Goal: Task Accomplishment & Management: Complete application form

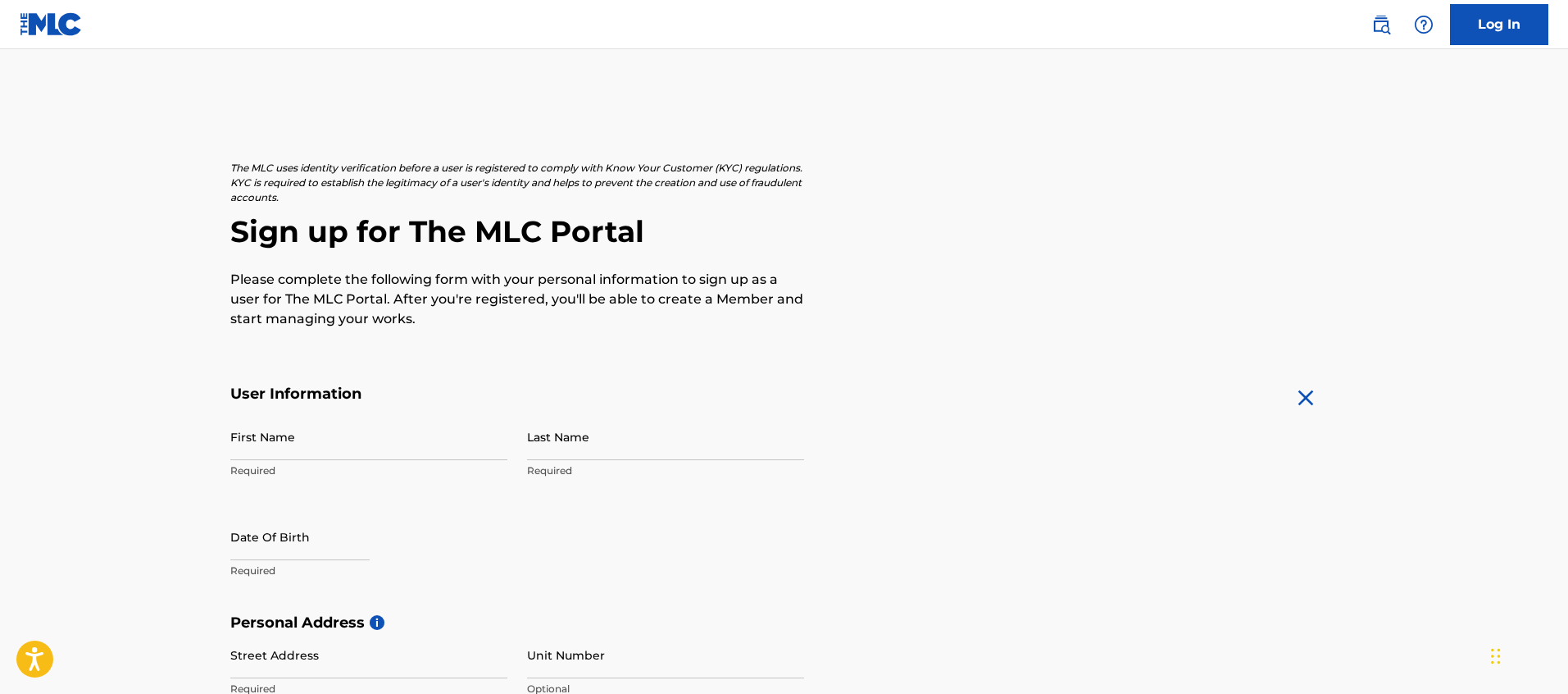
click at [266, 433] on input "First Name" at bounding box center [369, 436] width 277 height 46
type input "[PERSON_NAME]"
select select "7"
select select "2025"
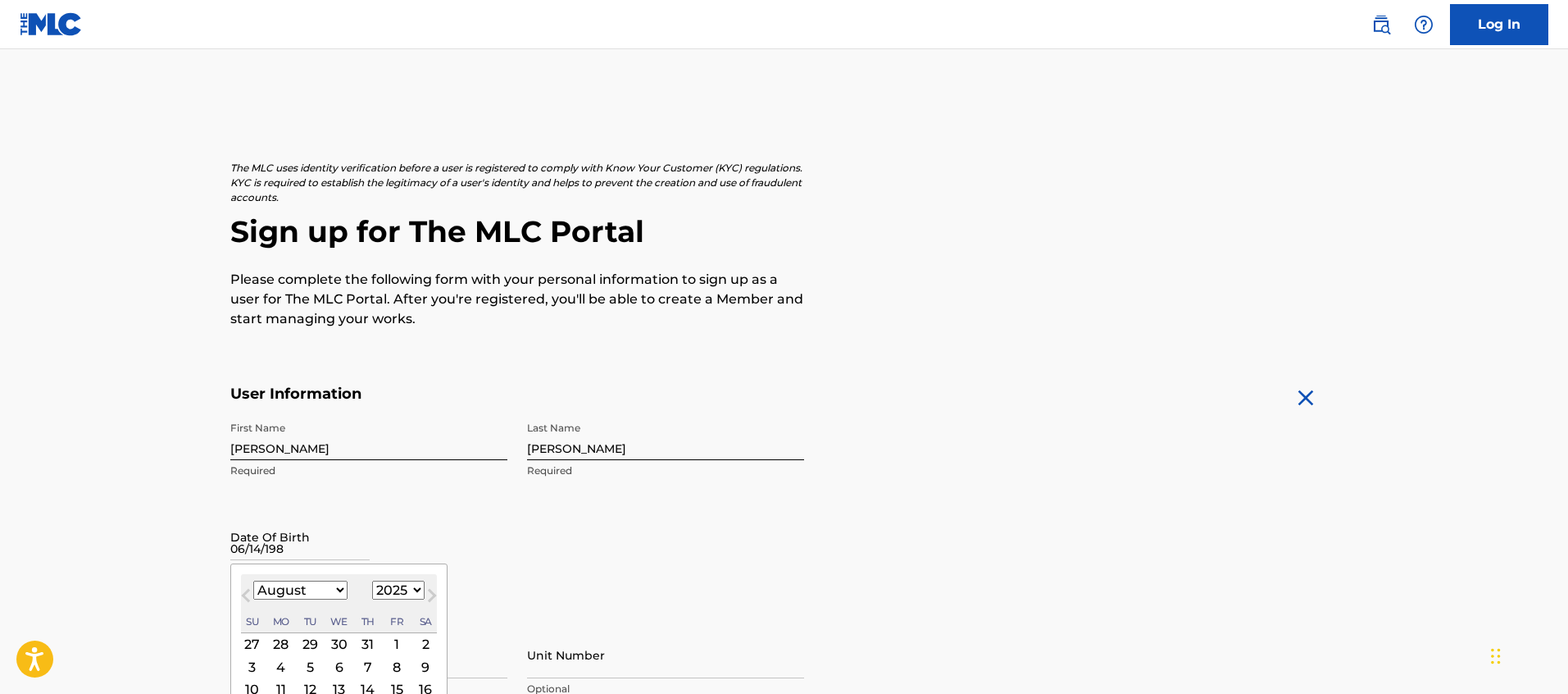
type input "[DATE]"
drag, startPoint x: 100, startPoint y: 497, endPoint x: 146, endPoint y: 496, distance: 46.0
click at [100, 497] on main "The MLC uses identity verification before a user is registered to comply with K…" at bounding box center [784, 626] width 1568 height 1155
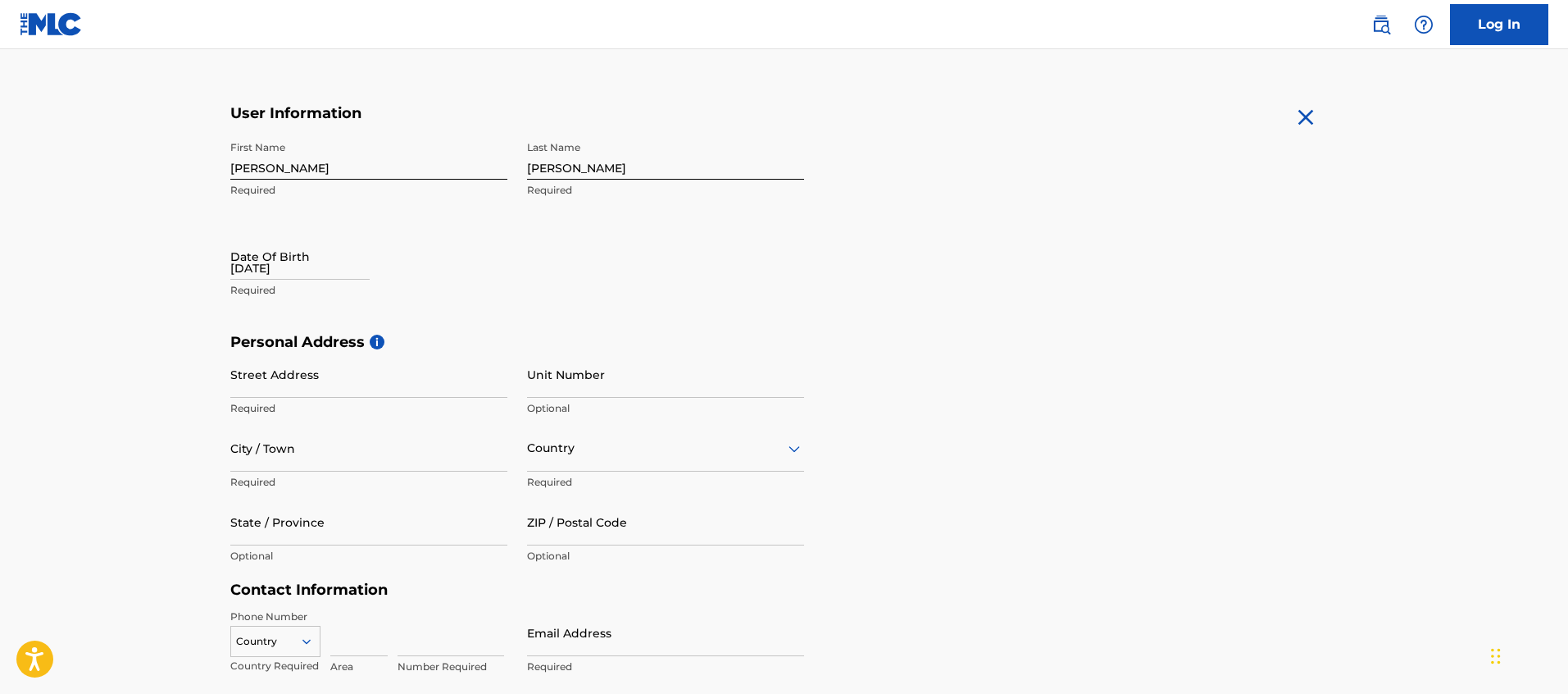
scroll to position [286, 0]
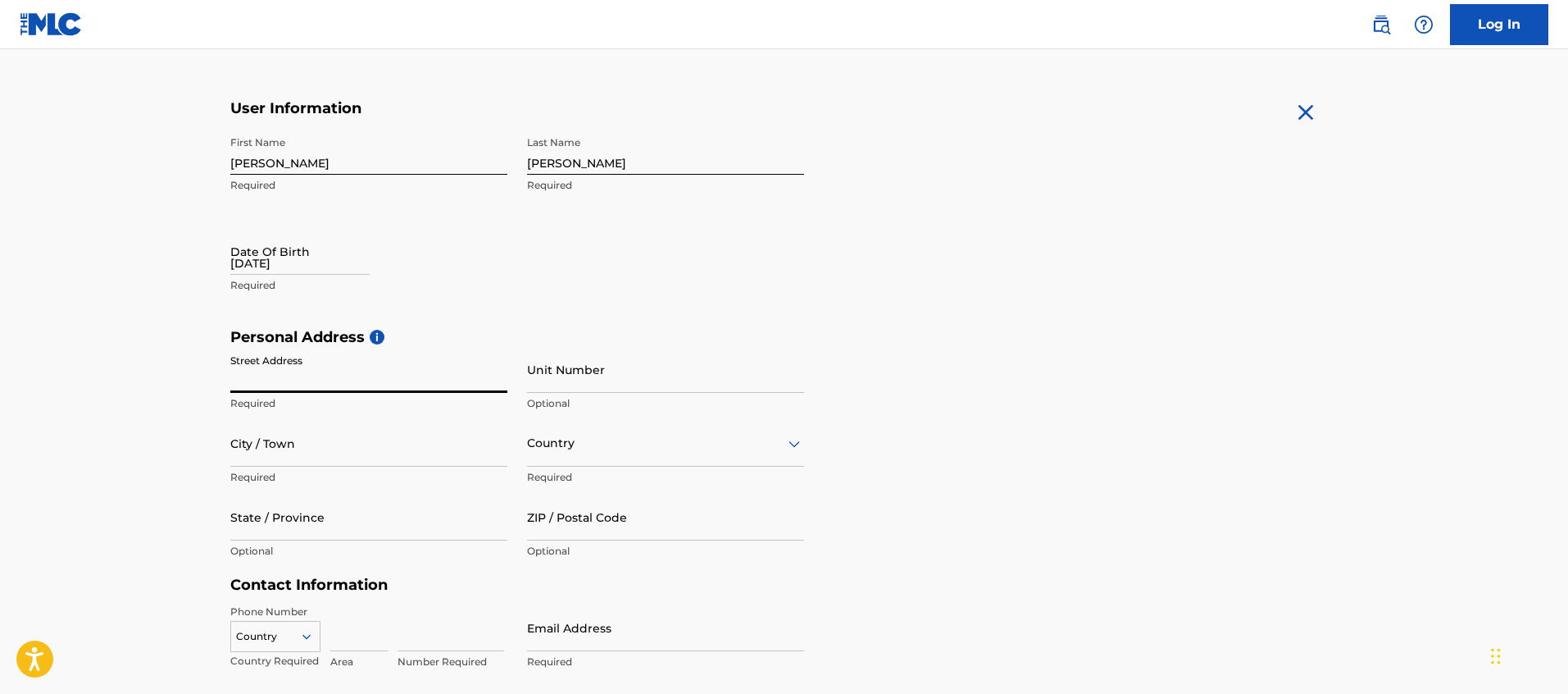
click at [300, 370] on input "Street Address" at bounding box center [369, 369] width 277 height 46
type input "[STREET_ADDRESS]"
type input "Apt #304"
type input "[GEOGRAPHIC_DATA]"
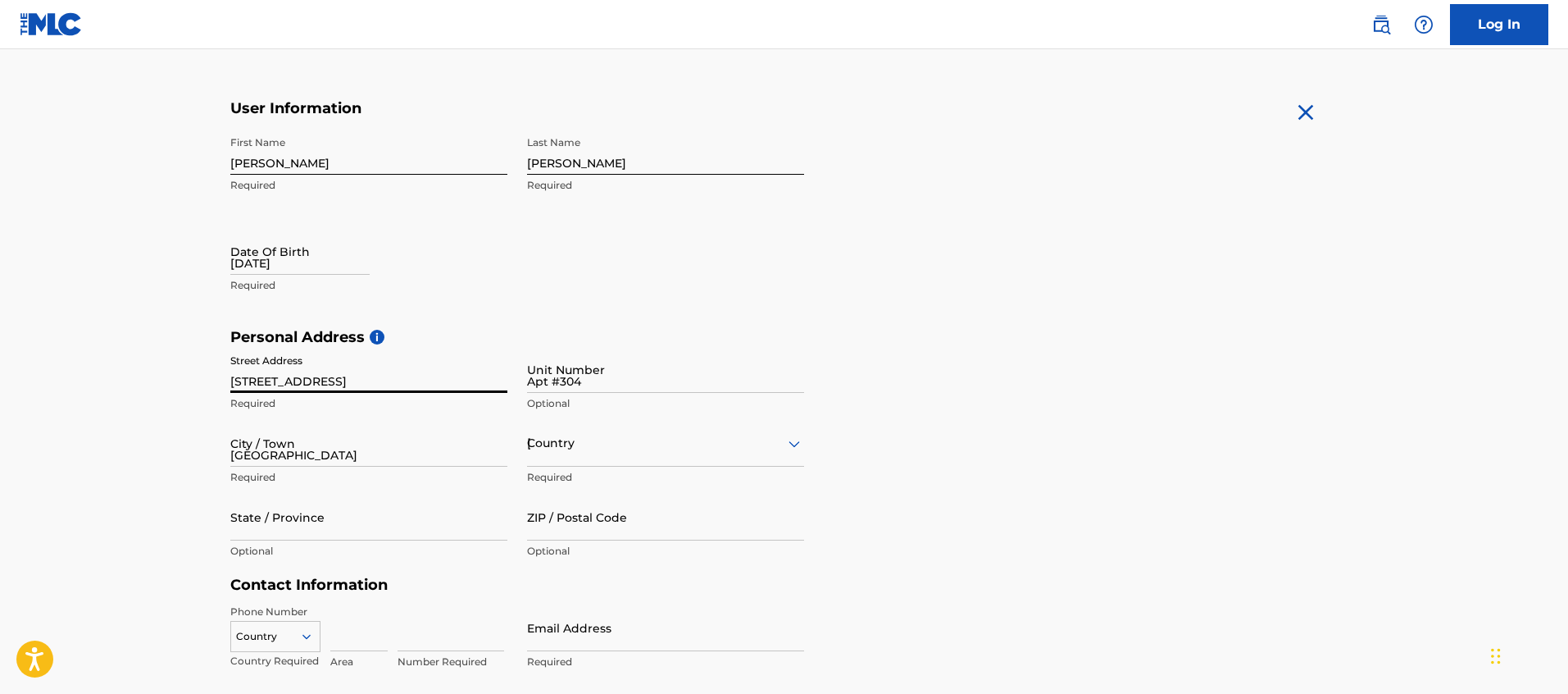
type input "MN"
type input "55406"
type input "715"
type input "4109174"
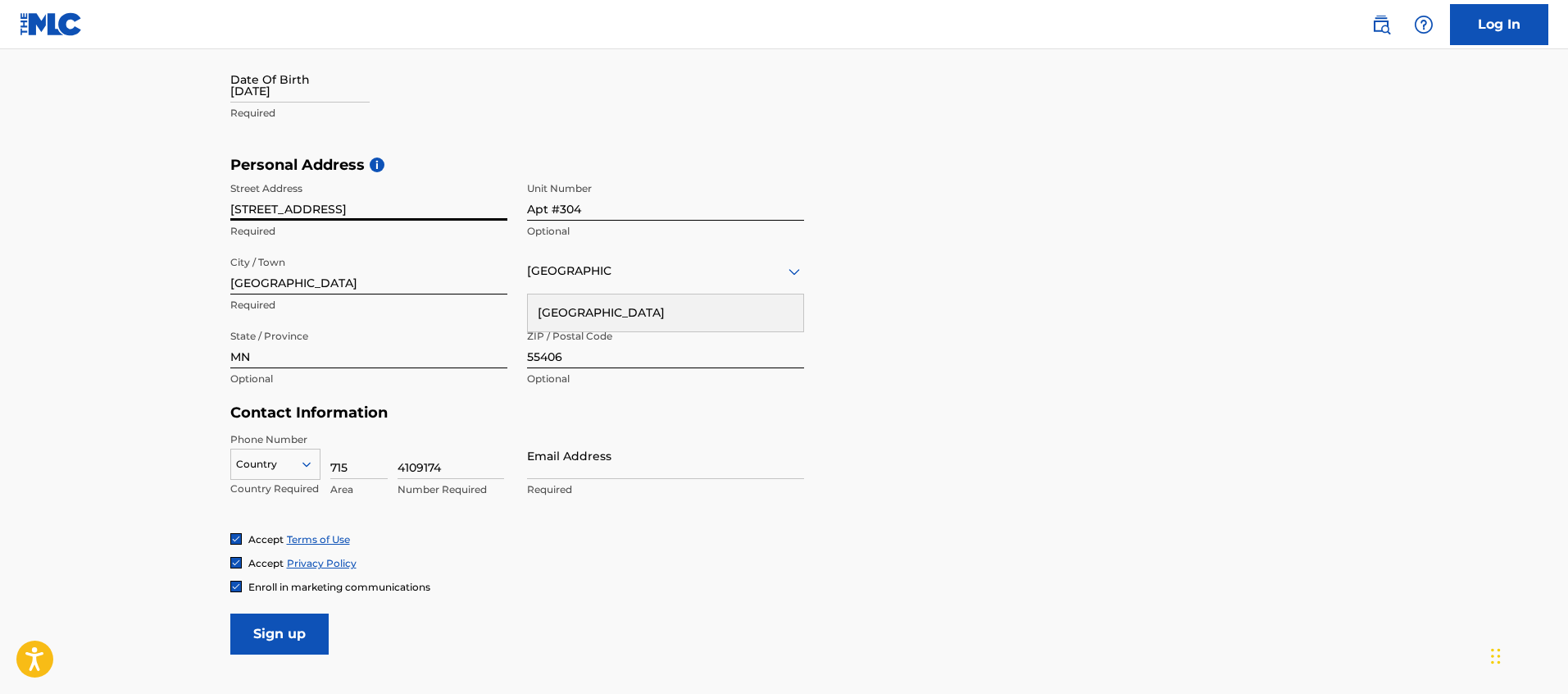
scroll to position [458, 0]
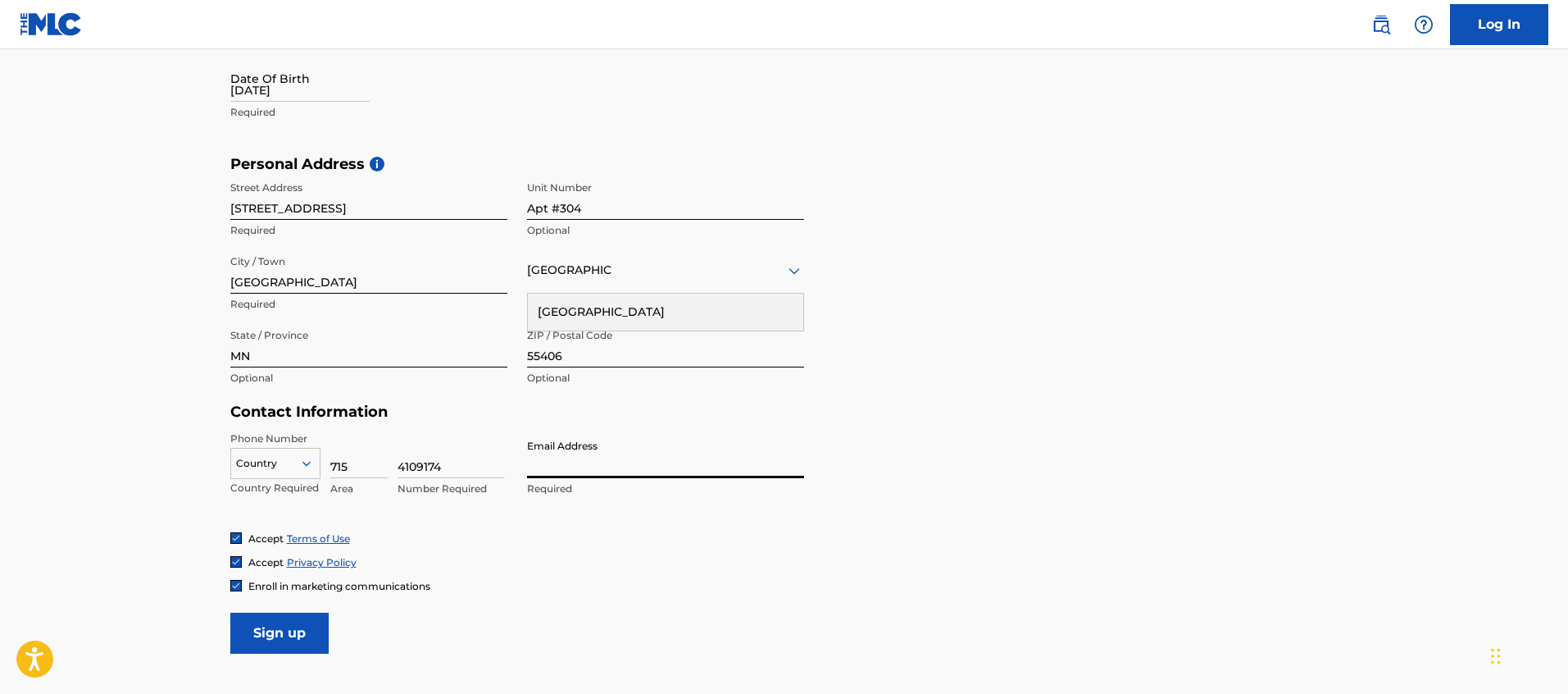
click at [584, 462] on input "Email Address" at bounding box center [665, 455] width 277 height 46
type input "[EMAIL_ADDRESS][DOMAIN_NAME]"
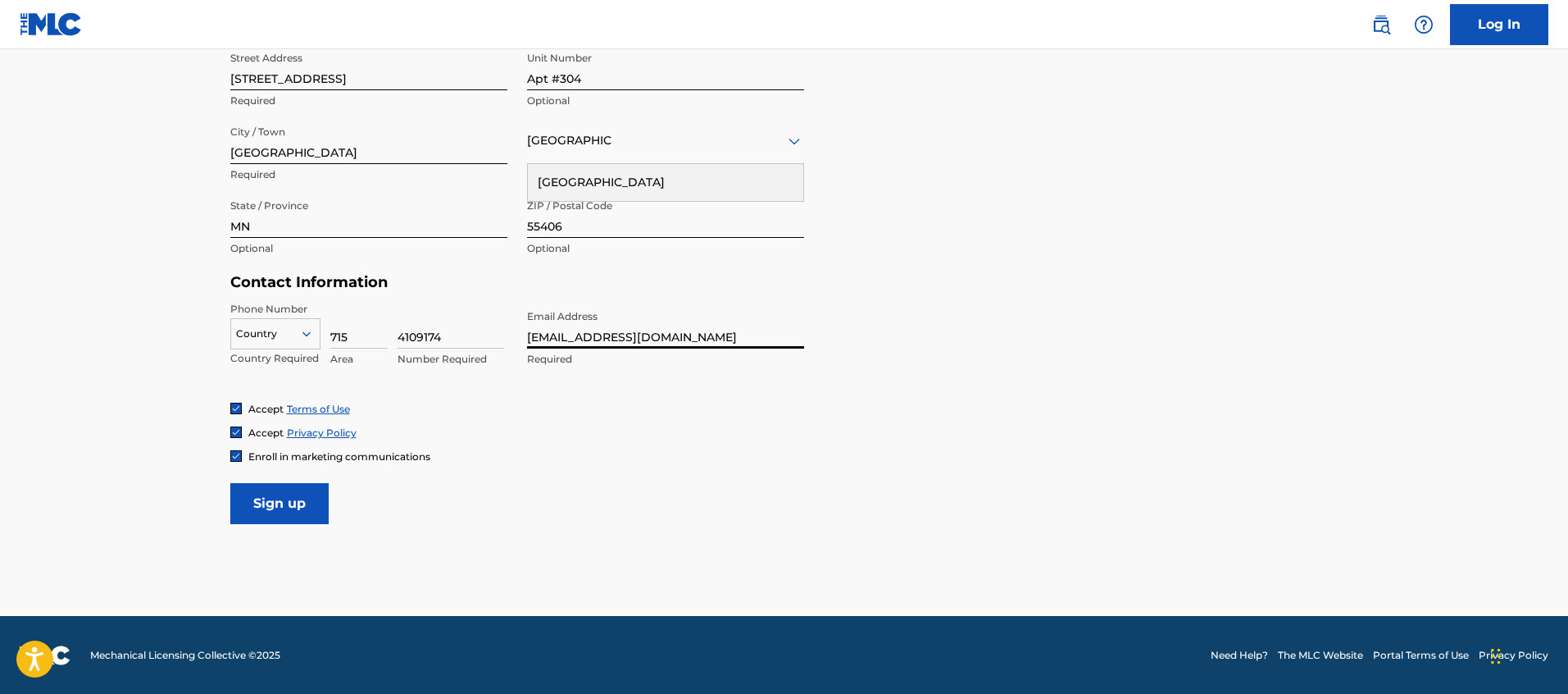
drag, startPoint x: 233, startPoint y: 458, endPoint x: 194, endPoint y: 496, distance: 54.5
click at [233, 458] on img at bounding box center [236, 455] width 10 height 10
drag, startPoint x: 266, startPoint y: 506, endPoint x: 224, endPoint y: 517, distance: 43.4
click at [263, 506] on input "Sign up" at bounding box center [280, 503] width 99 height 41
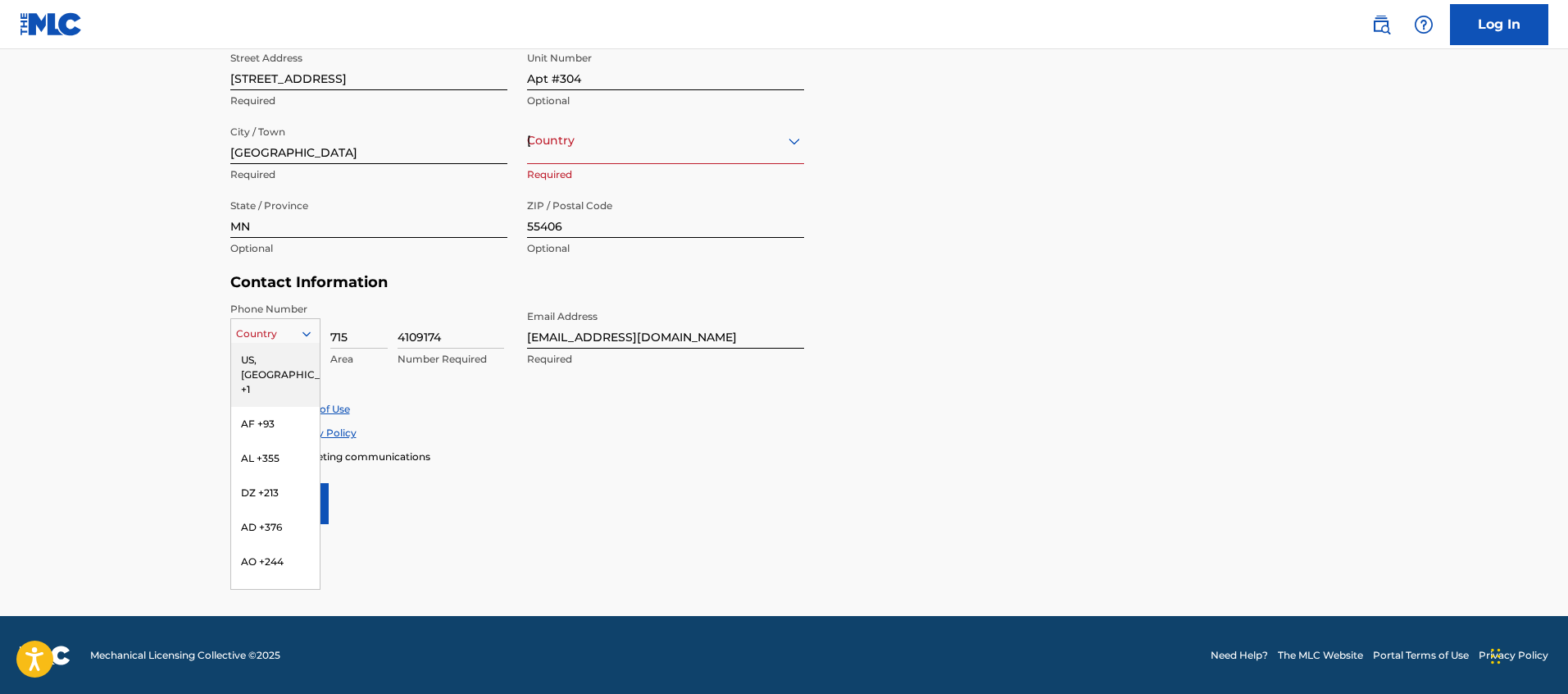
click at [287, 337] on div at bounding box center [275, 334] width 88 height 18
click at [278, 355] on div "US, [GEOGRAPHIC_DATA] +1" at bounding box center [275, 374] width 88 height 64
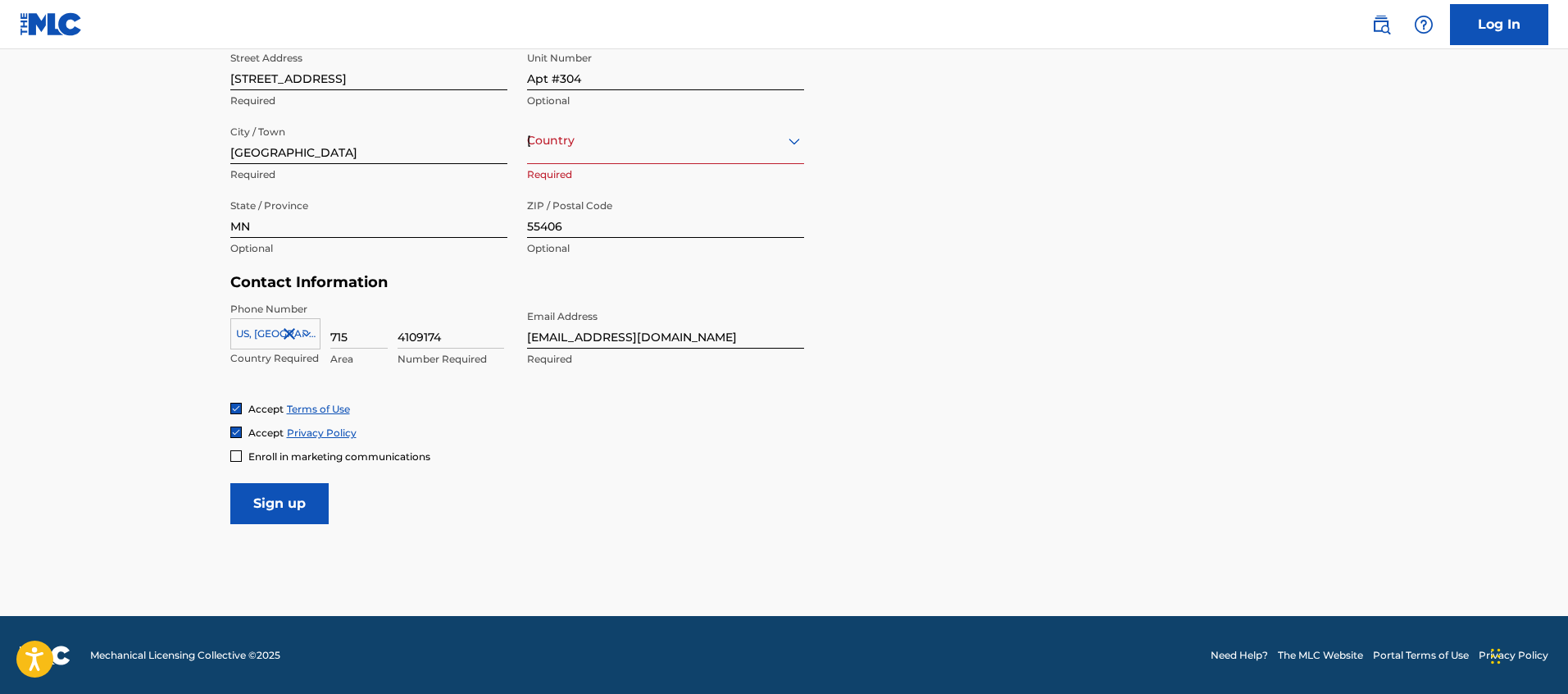
drag, startPoint x: 270, startPoint y: 491, endPoint x: 220, endPoint y: 516, distance: 55.9
click at [270, 491] on input "Sign up" at bounding box center [280, 503] width 99 height 41
click at [668, 144] on div "[GEOGRAPHIC_DATA]" at bounding box center [665, 140] width 277 height 20
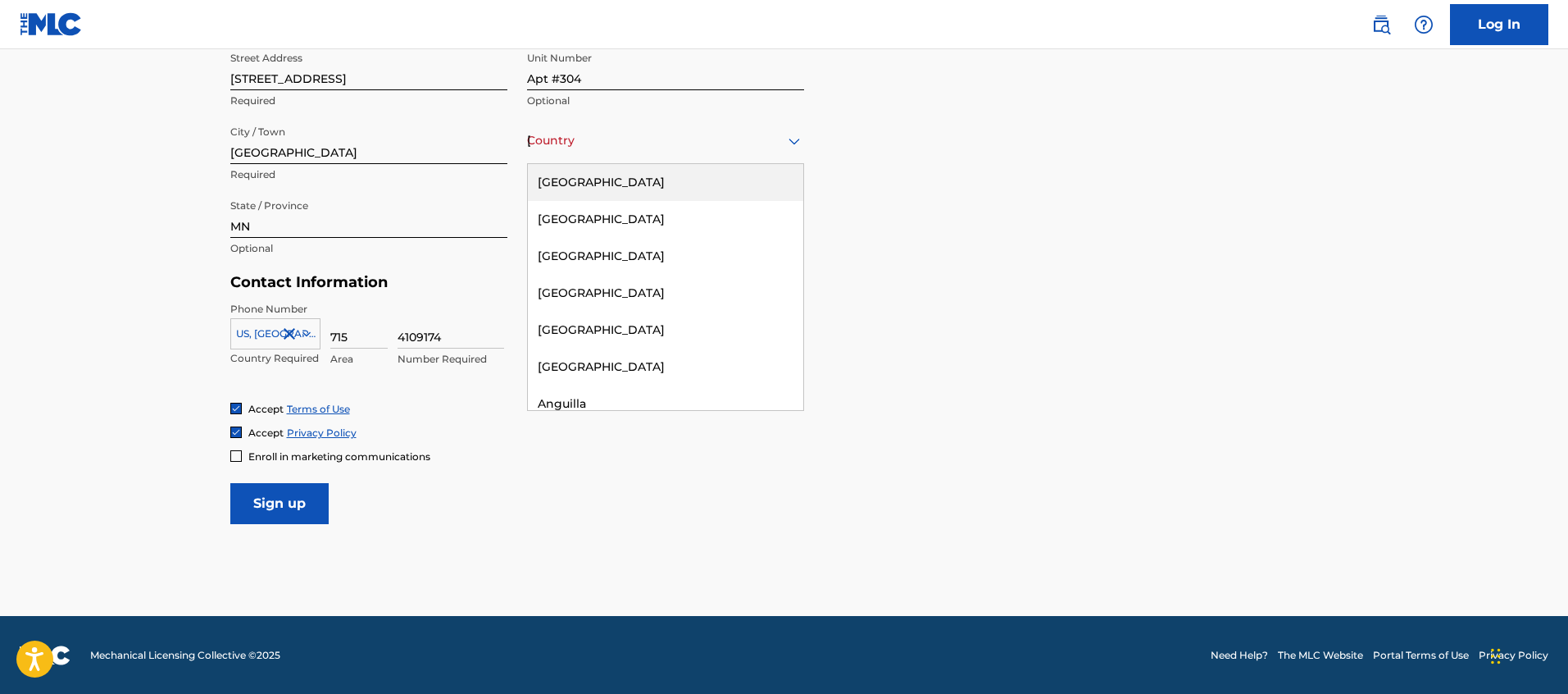
click at [639, 189] on div "[GEOGRAPHIC_DATA]" at bounding box center [665, 183] width 275 height 37
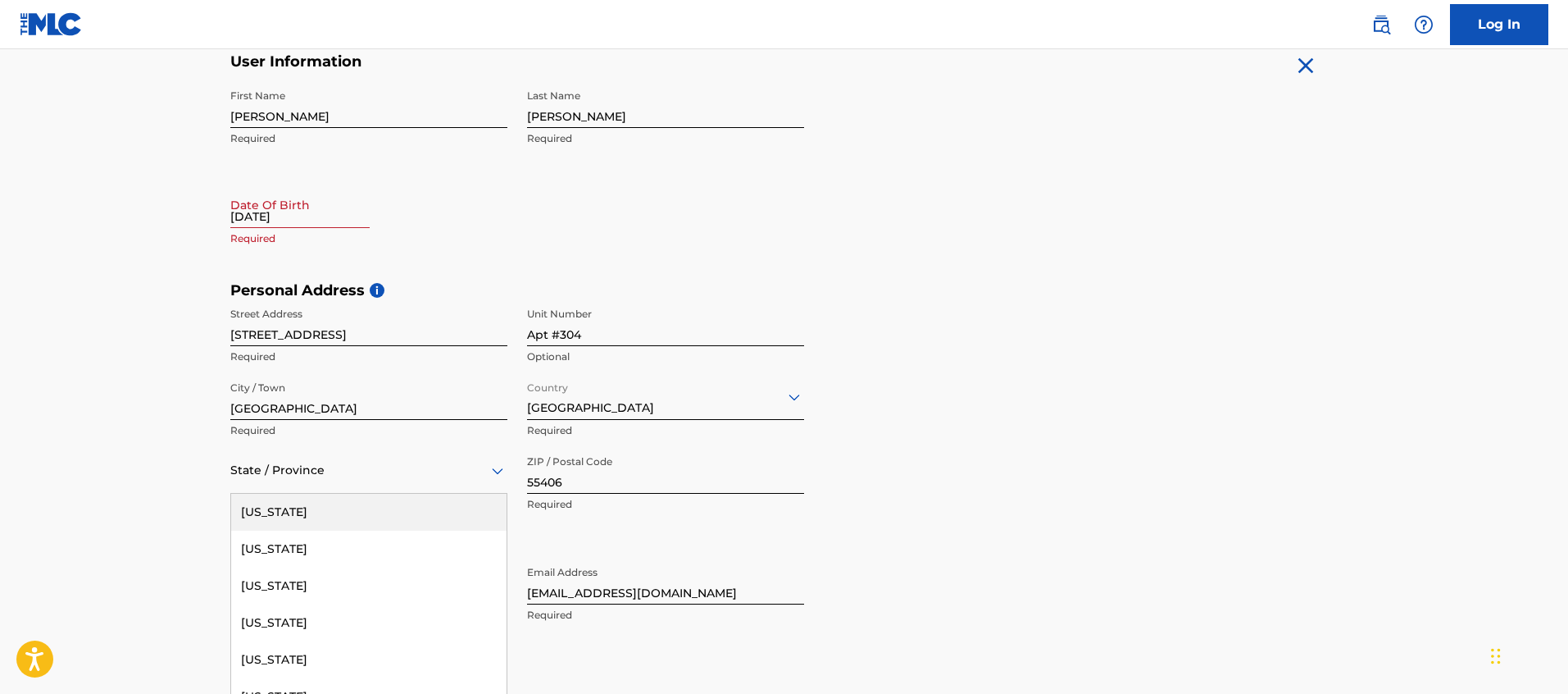
scroll to position [378, 0]
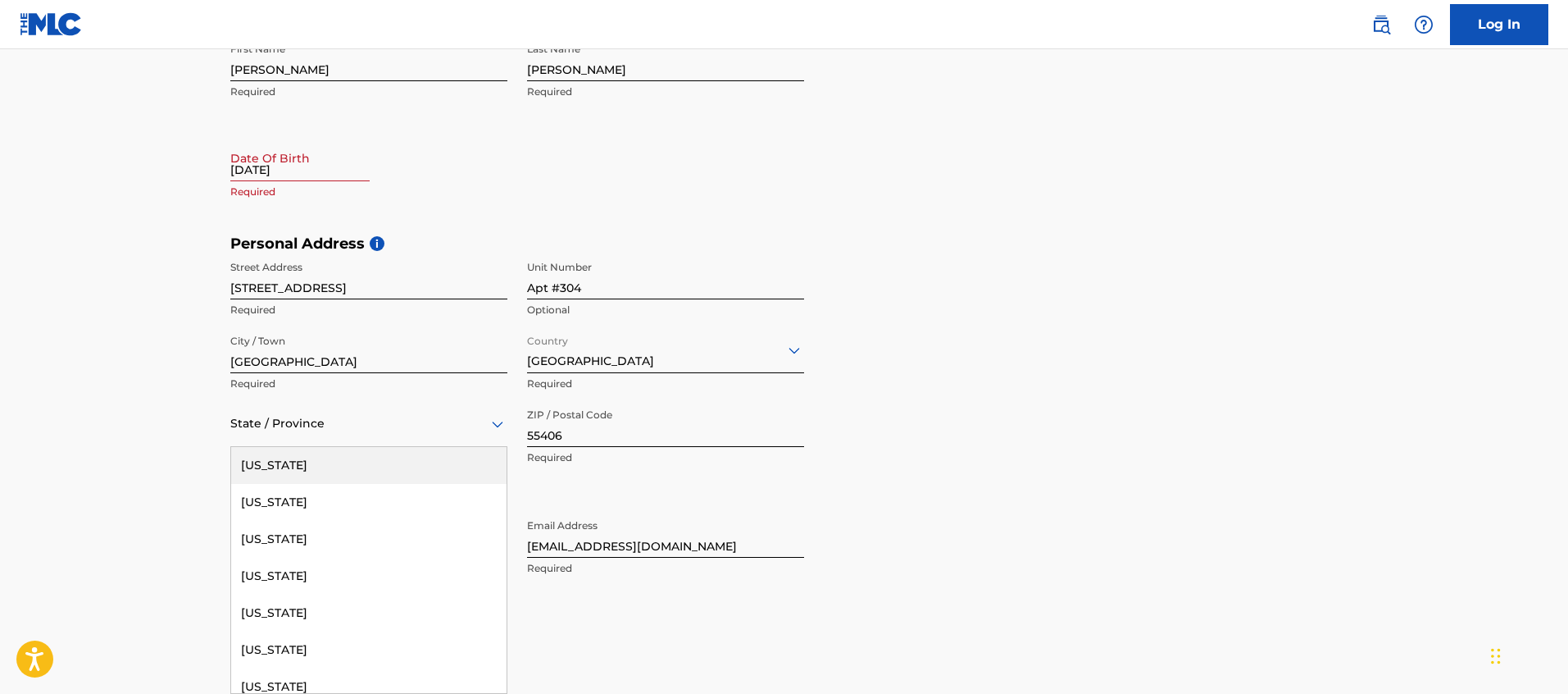
click at [358, 447] on div "[US_STATE], 1 of 57. 57 results available. Use Up and Down to choose options, p…" at bounding box center [369, 423] width 277 height 46
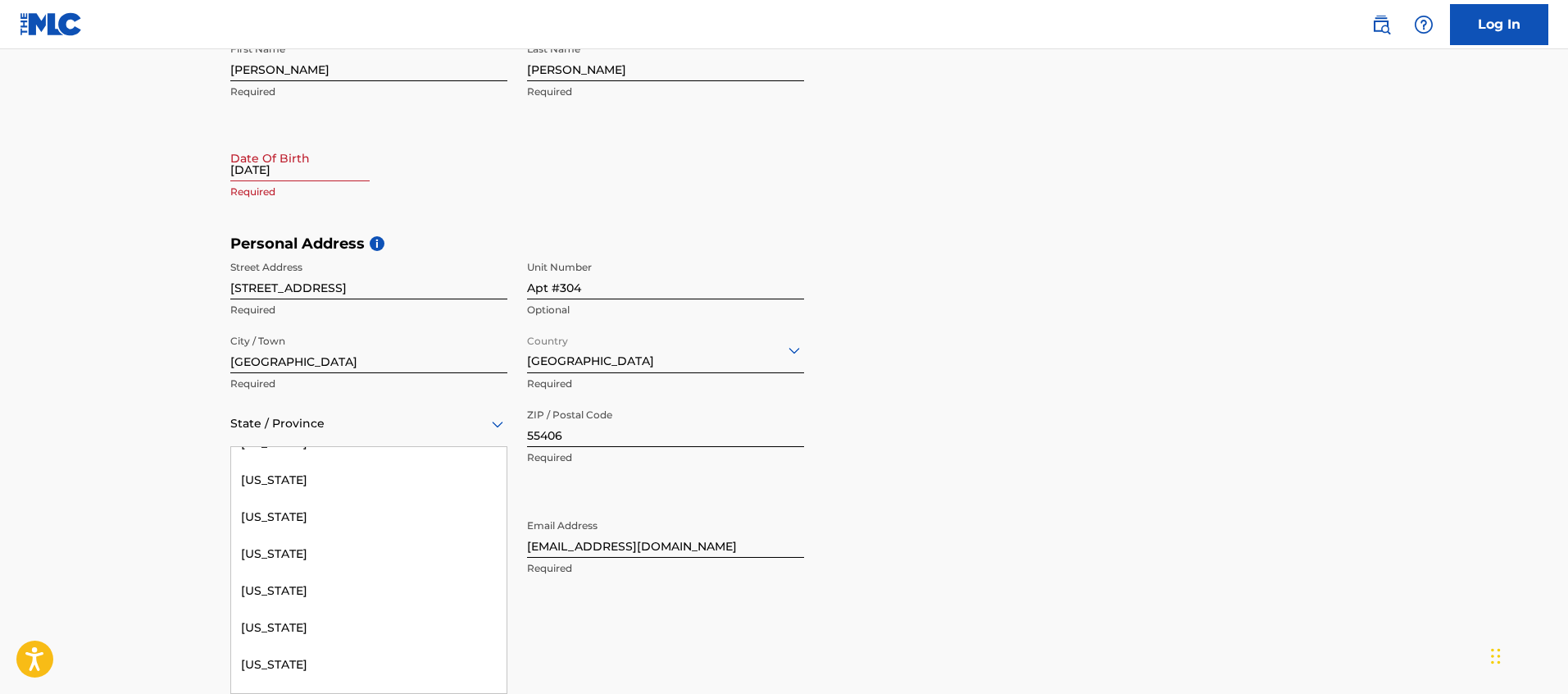
scroll to position [830, 0]
click at [305, 570] on div "[US_STATE]" at bounding box center [369, 558] width 275 height 37
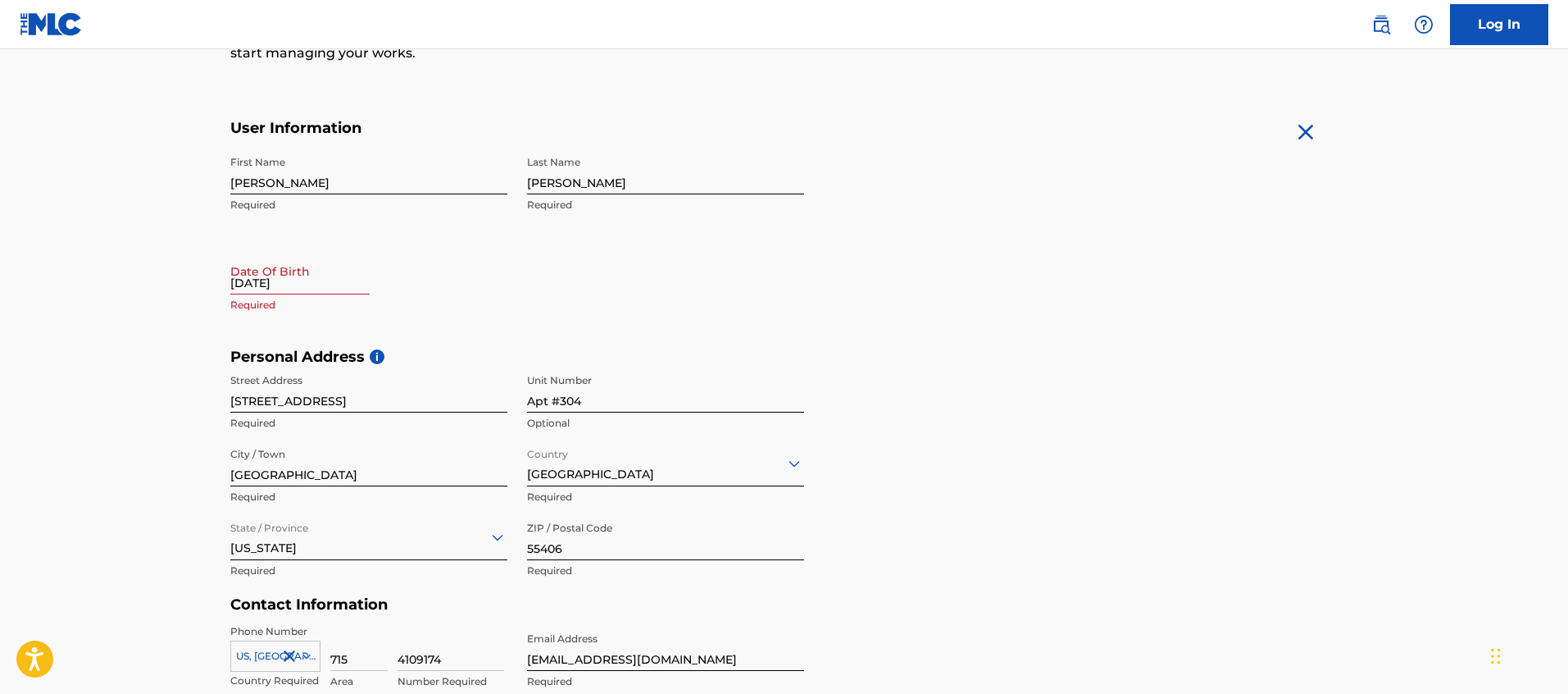
scroll to position [265, 0]
click at [294, 272] on input "[DATE]" at bounding box center [300, 271] width 140 height 46
select select "7"
select select "2025"
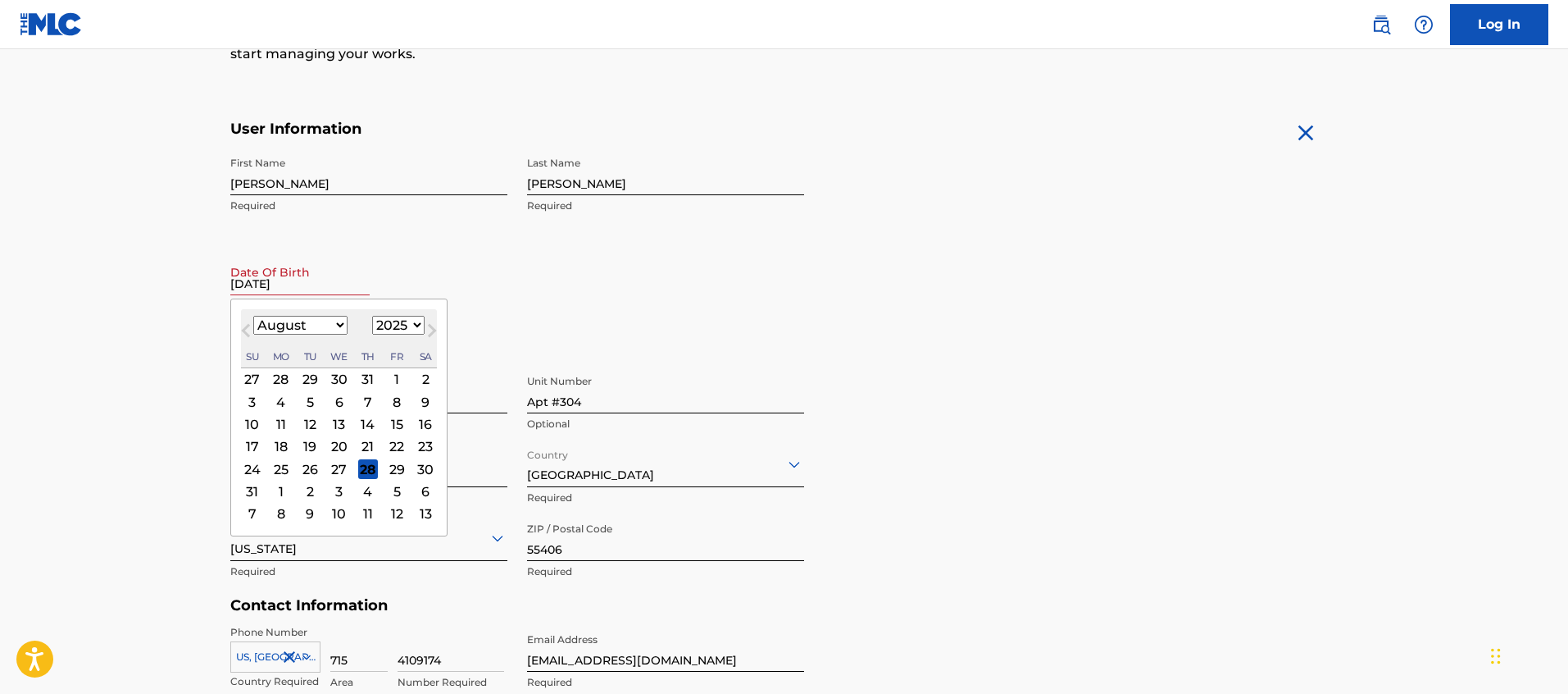
click at [337, 323] on select "January February March April May June July August September October November De…" at bounding box center [300, 325] width 94 height 19
select select "5"
click at [253, 316] on select "January February March April May June July August September October November De…" at bounding box center [300, 325] width 94 height 19
click at [419, 399] on div "14" at bounding box center [425, 401] width 20 height 20
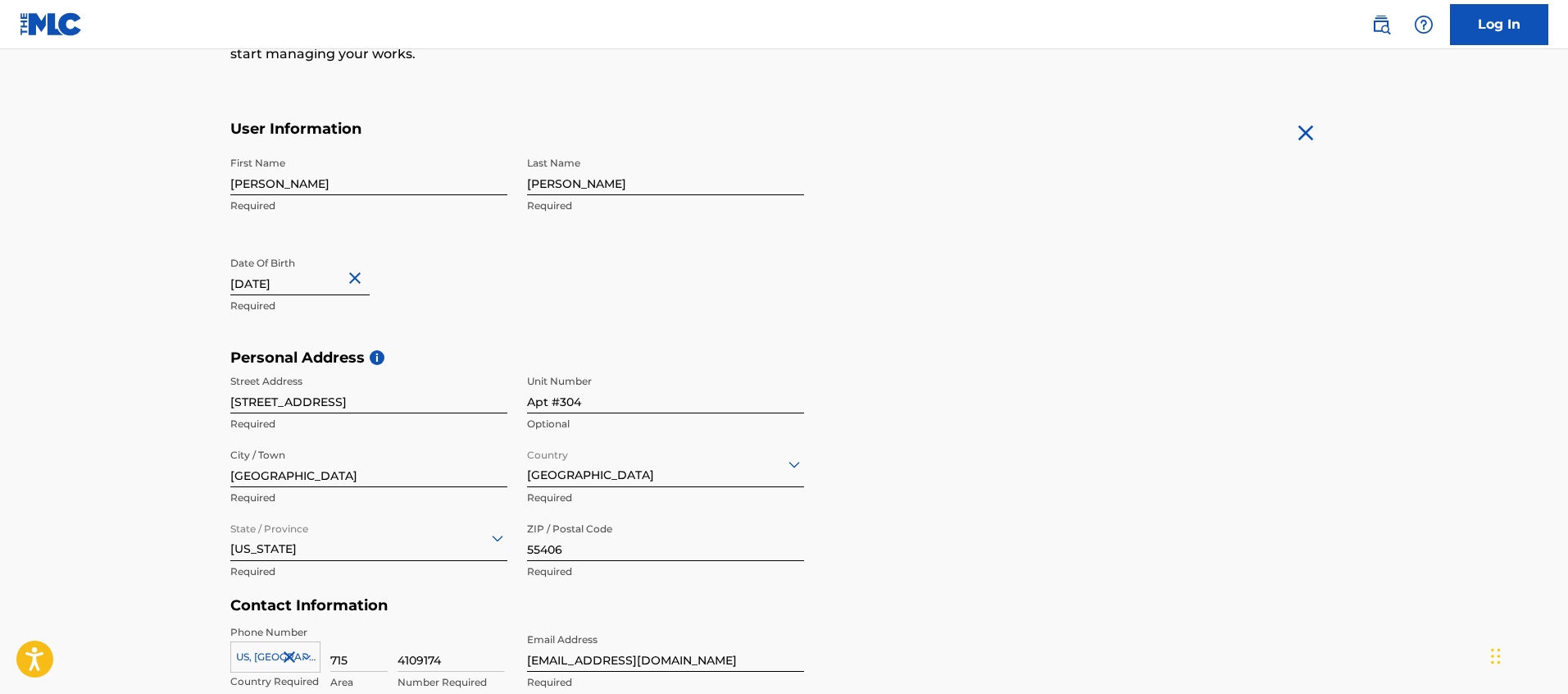
click at [316, 284] on input "[DATE]" at bounding box center [300, 271] width 140 height 46
select select "5"
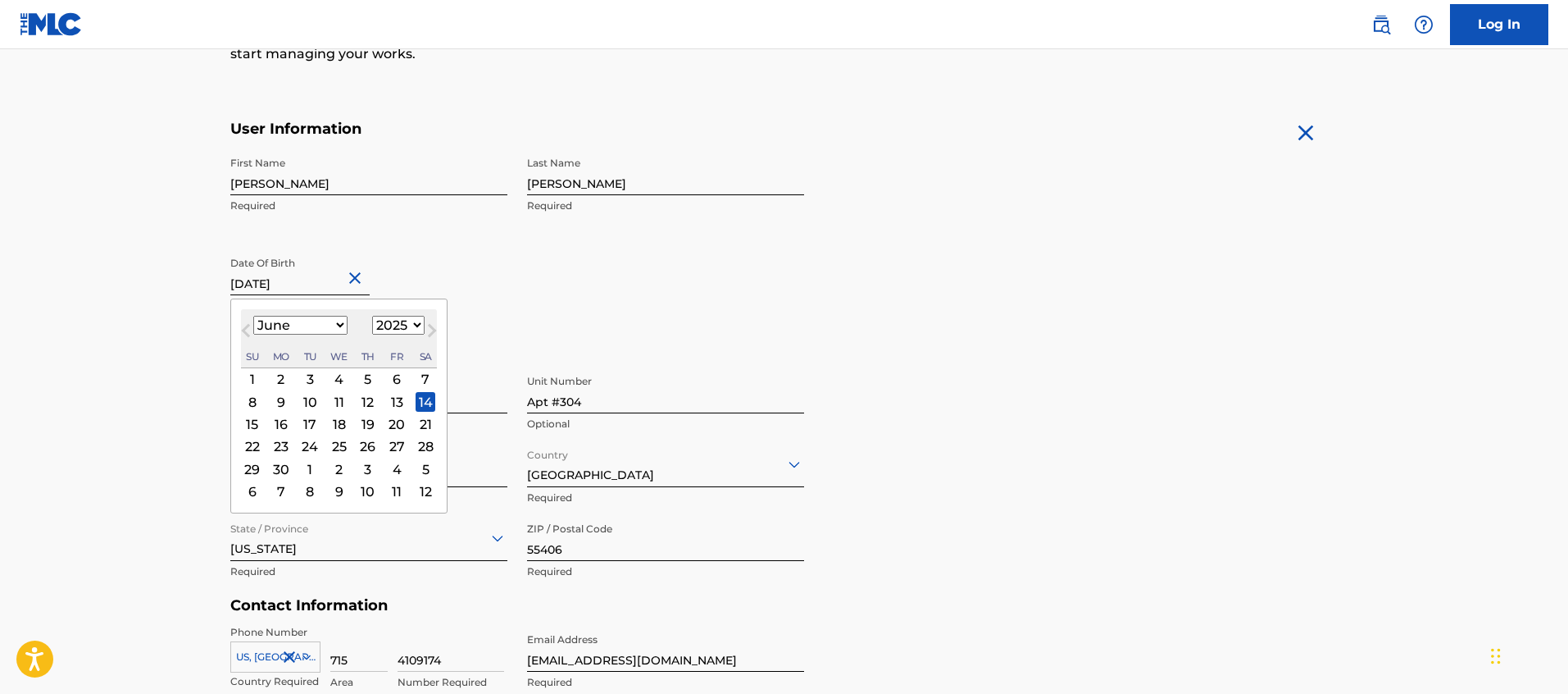
click at [390, 324] on select "1899 1900 1901 1902 1903 1904 1905 1906 1907 1908 1909 1910 1911 1912 1913 1914…" at bounding box center [398, 325] width 52 height 19
select select "1987"
click at [372, 316] on select "1899 1900 1901 1902 1903 1904 1905 1906 1907 1908 1909 1910 1911 1912 1913 1914…" at bounding box center [398, 325] width 52 height 19
click at [167, 394] on main "The MLC uses identity verification before a user is registered to comply with K…" at bounding box center [784, 361] width 1568 height 1155
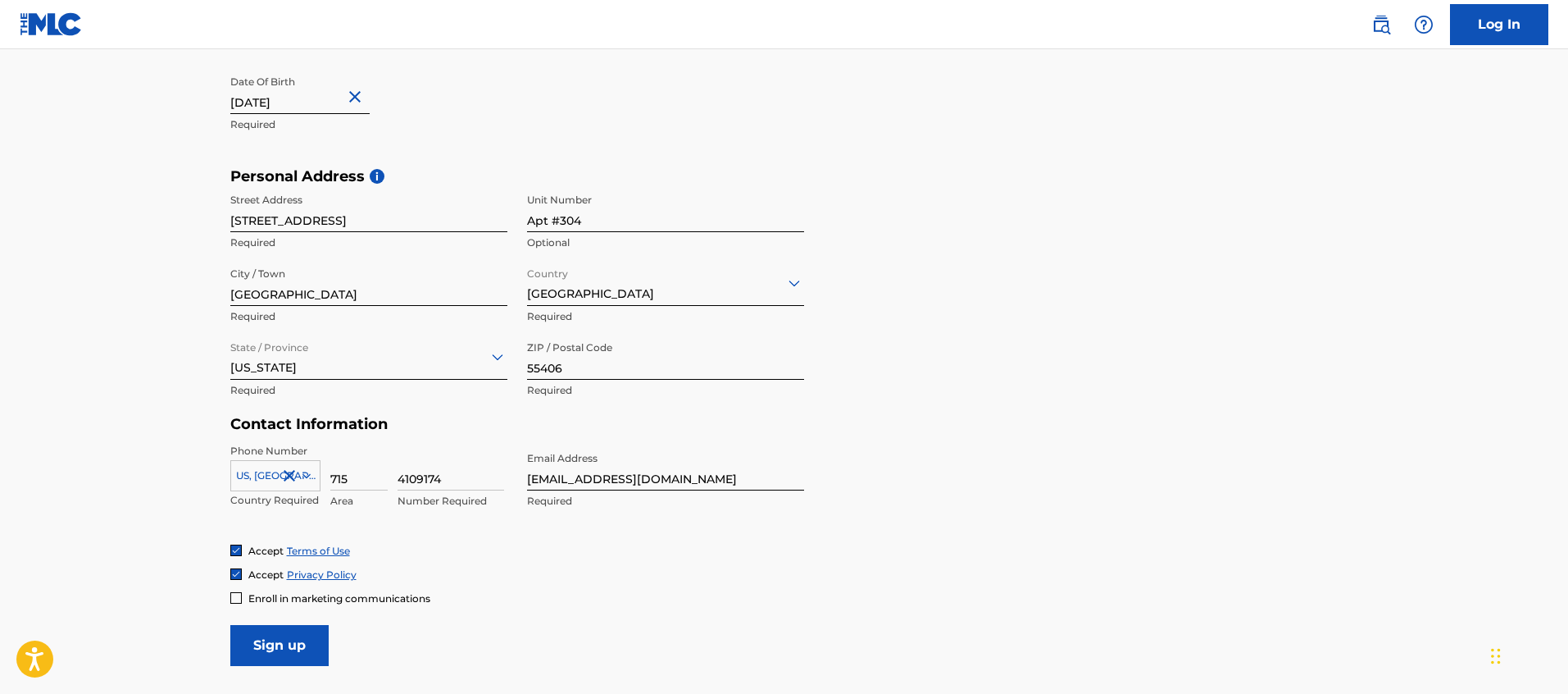
scroll to position [588, 0]
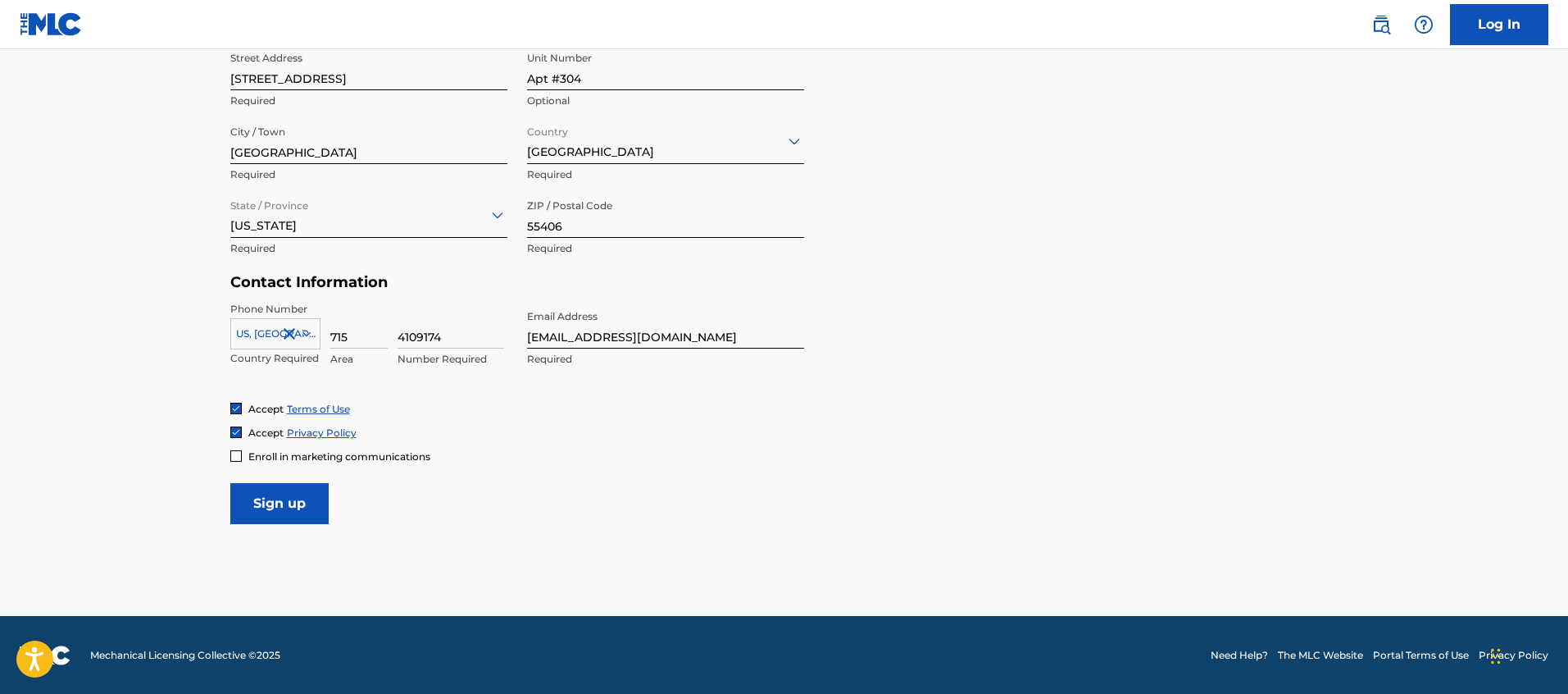
click at [250, 497] on input "Sign up" at bounding box center [280, 503] width 99 height 41
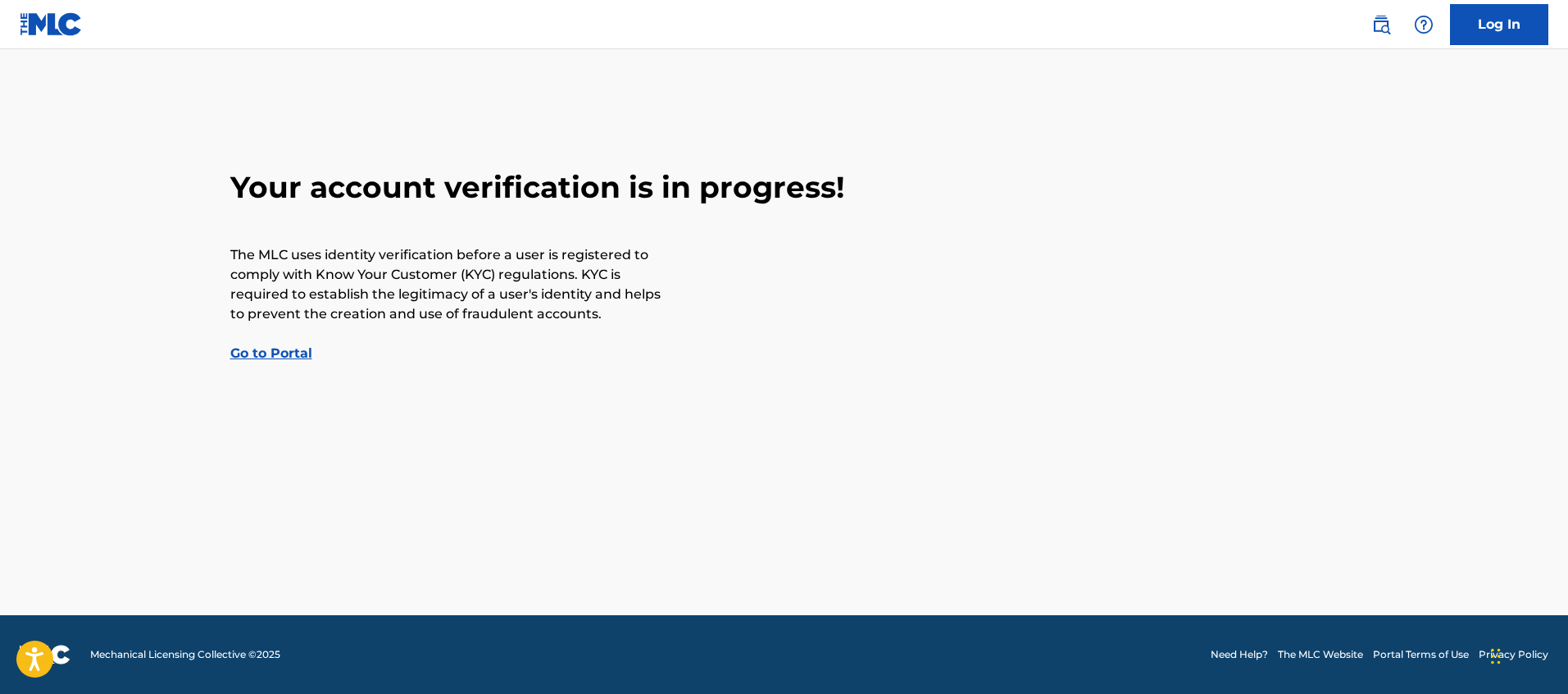
click at [274, 350] on link "Go to Portal" at bounding box center [272, 353] width 82 height 16
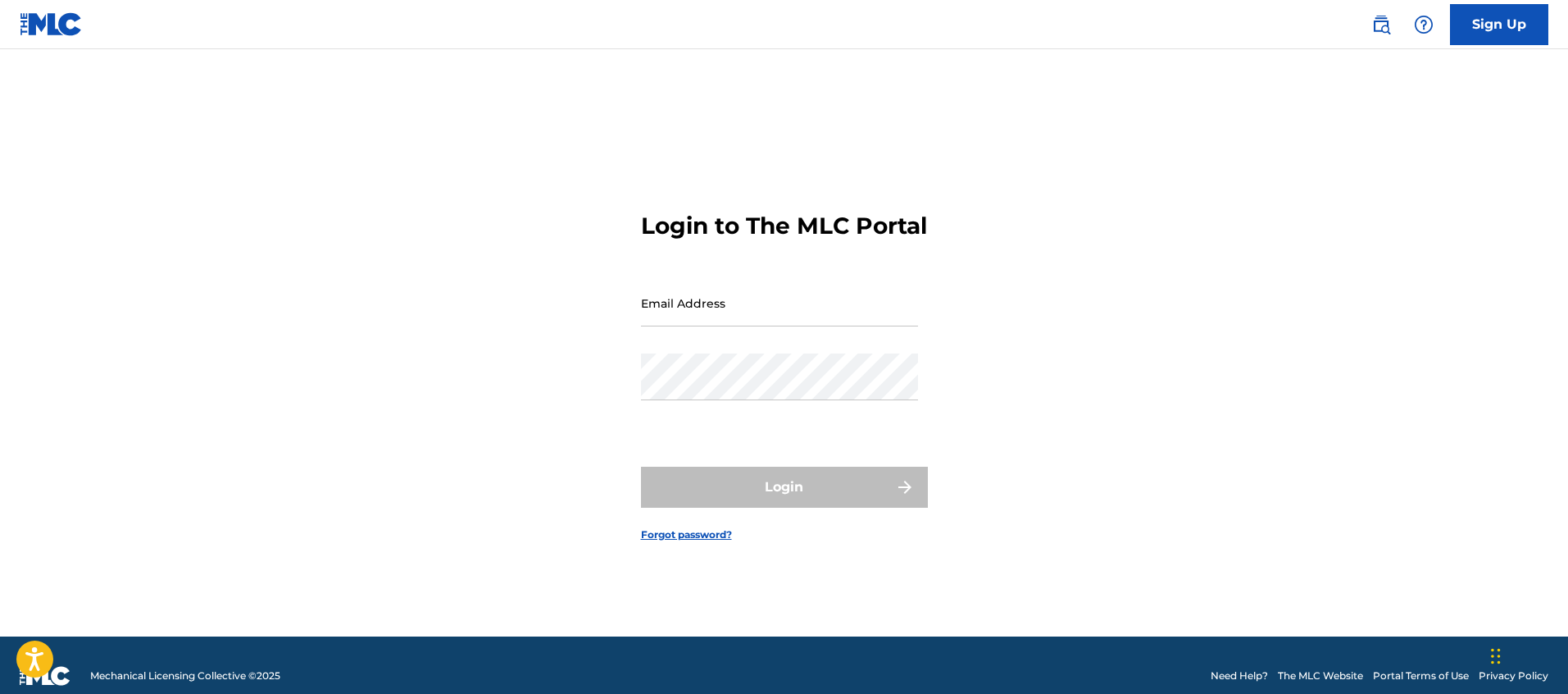
click at [692, 311] on input "Email Address" at bounding box center [779, 302] width 277 height 46
type input "[EMAIL_ADDRESS][DOMAIN_NAME]"
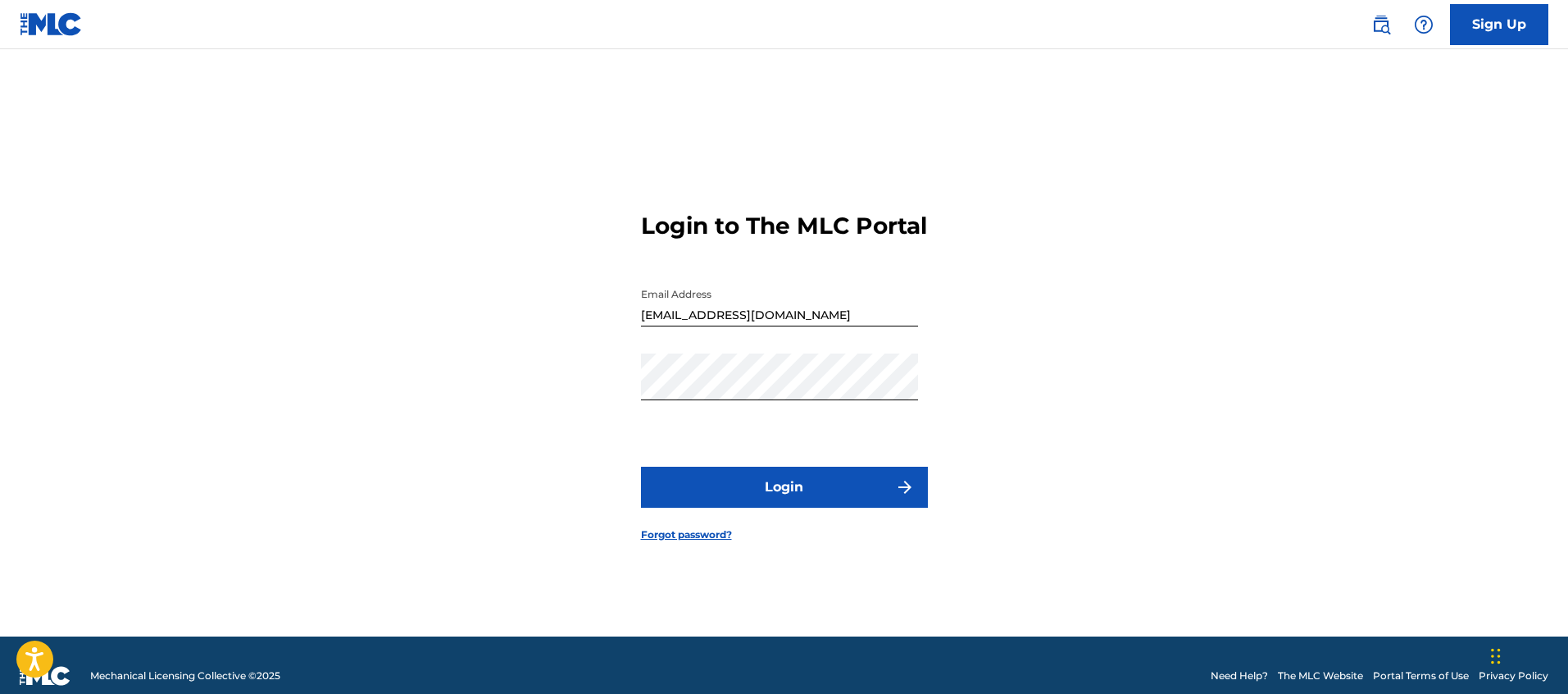
click at [720, 508] on button "Login" at bounding box center [784, 487] width 287 height 41
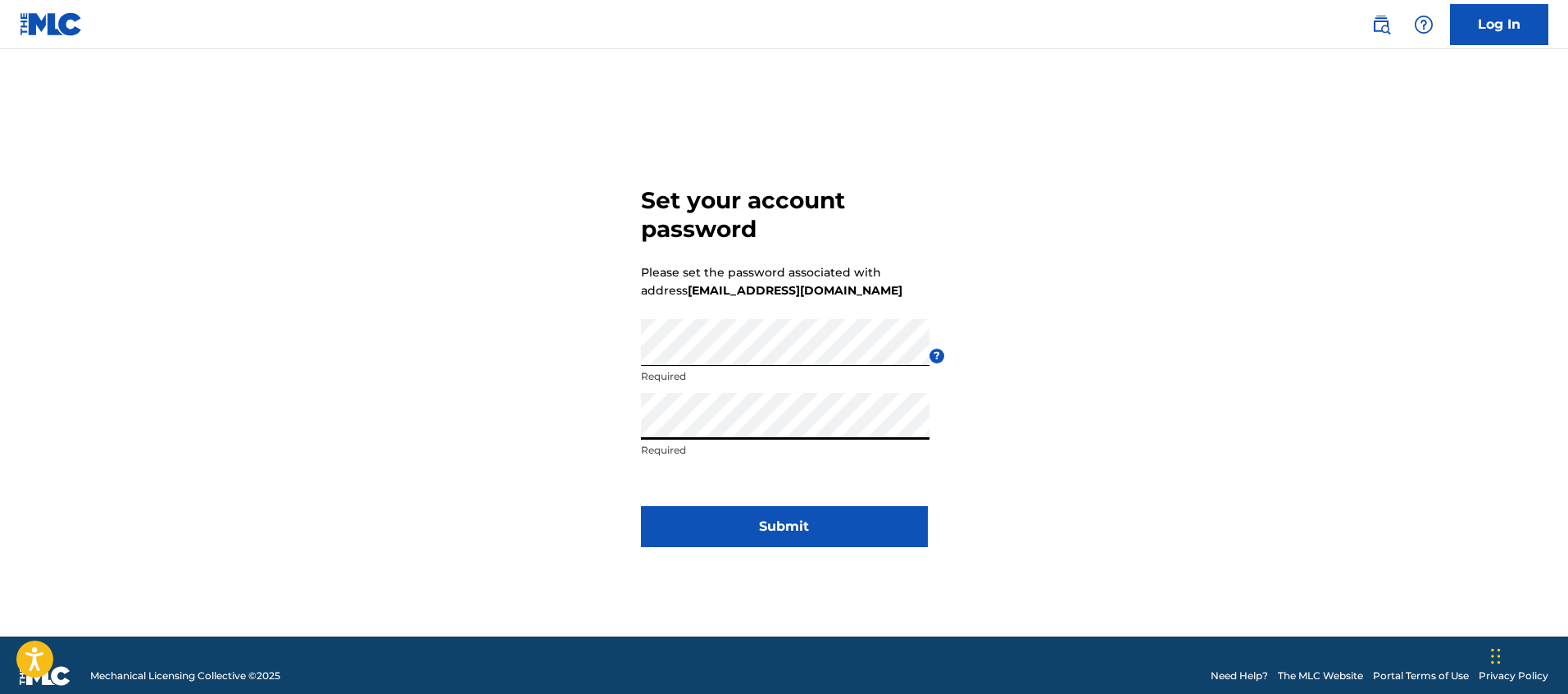
click at [723, 518] on button "Submit" at bounding box center [784, 526] width 287 height 41
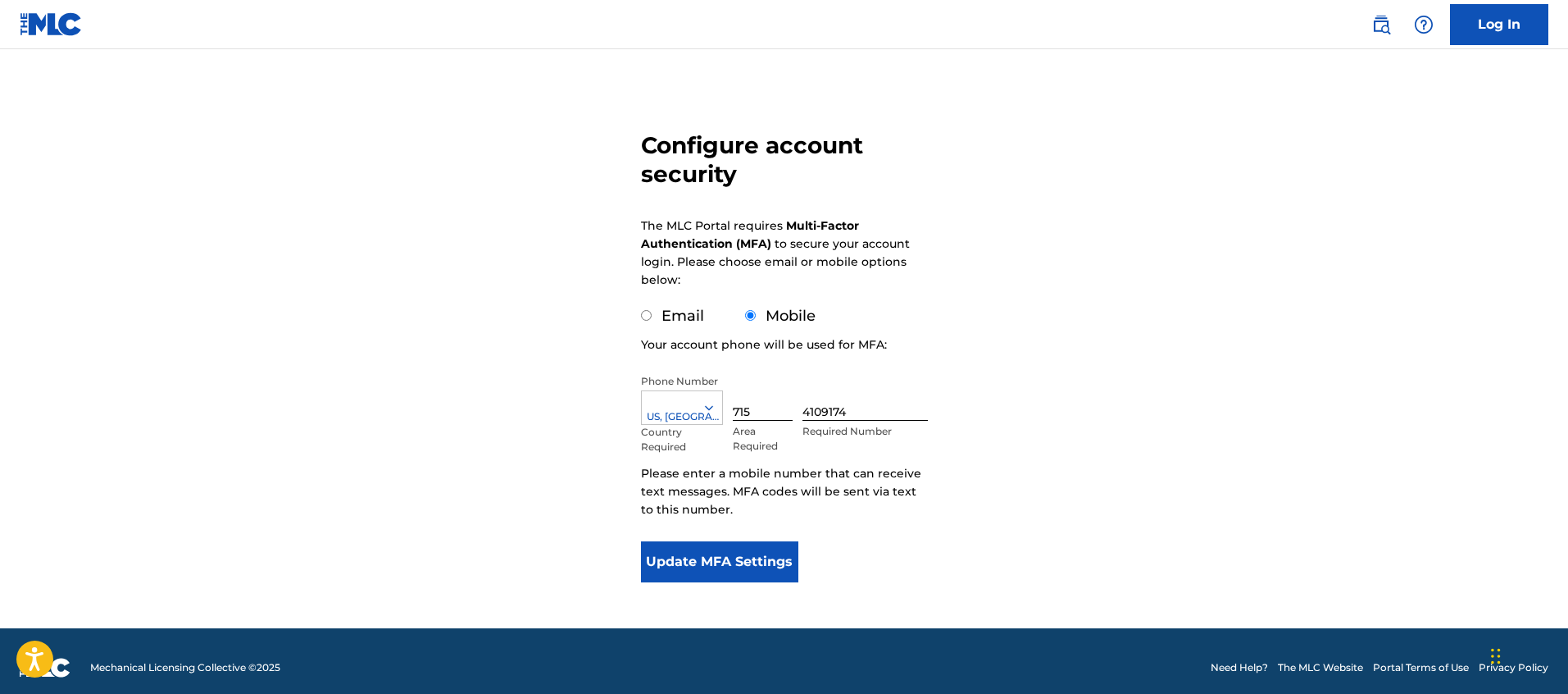
scroll to position [95, 0]
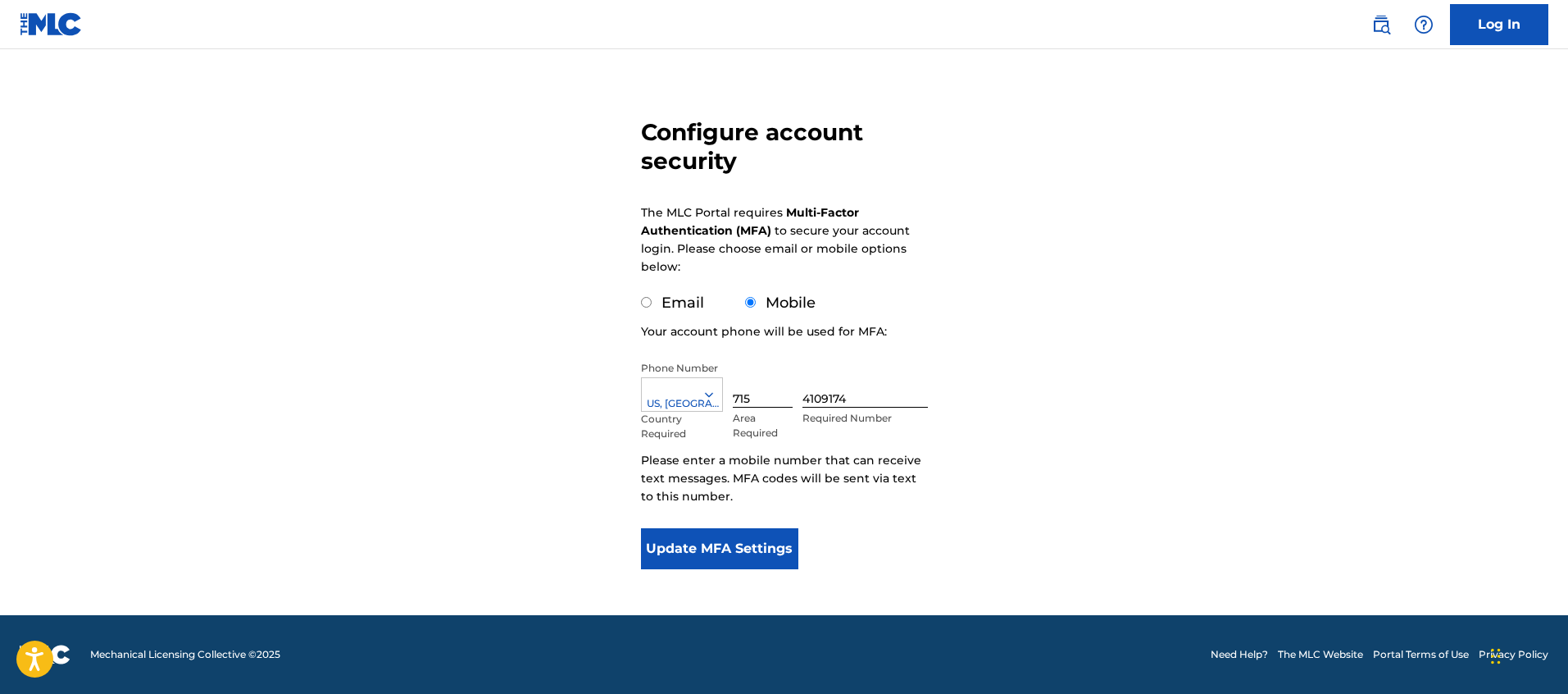
click at [689, 546] on button "Update MFA Settings" at bounding box center [720, 548] width 158 height 41
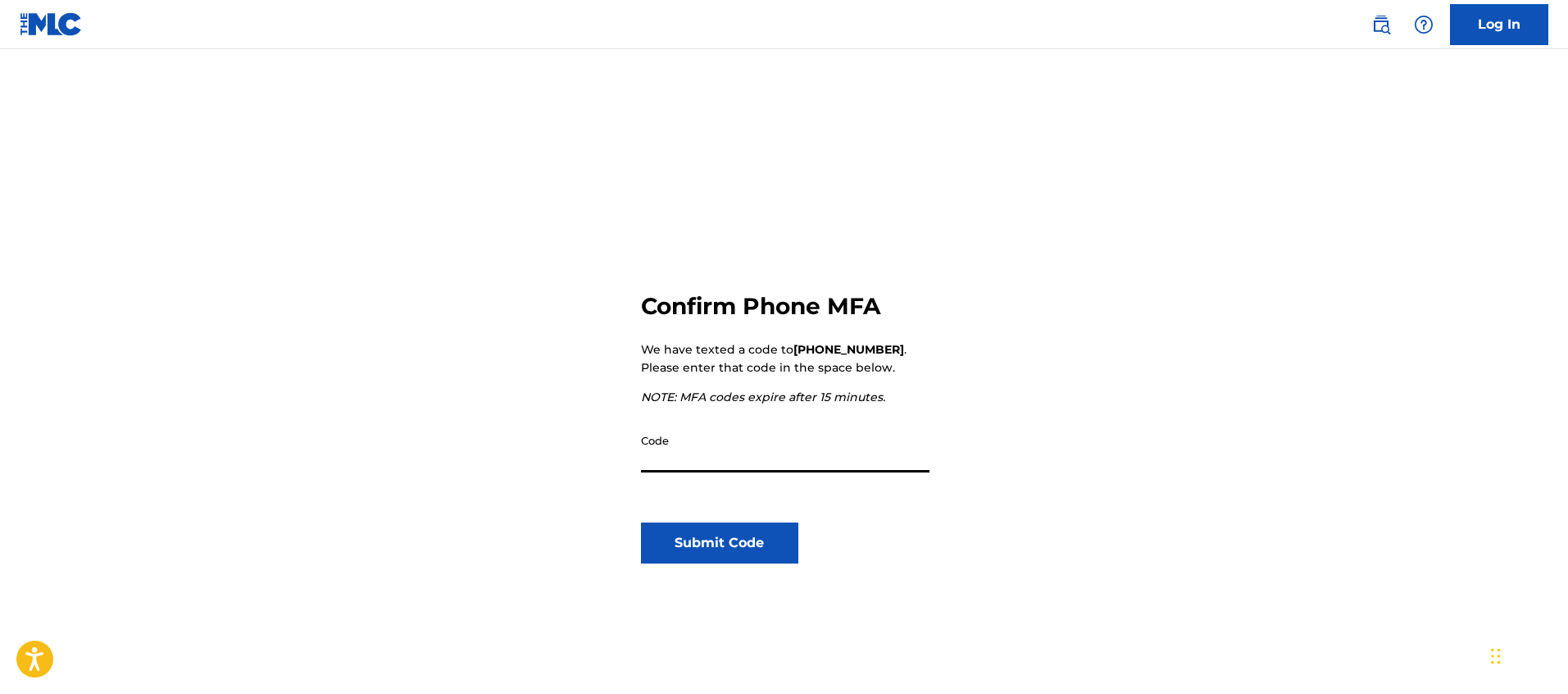
click at [708, 460] on input "Code" at bounding box center [785, 448] width 288 height 46
type input "672887"
click at [748, 538] on button "Submit Code" at bounding box center [720, 543] width 158 height 41
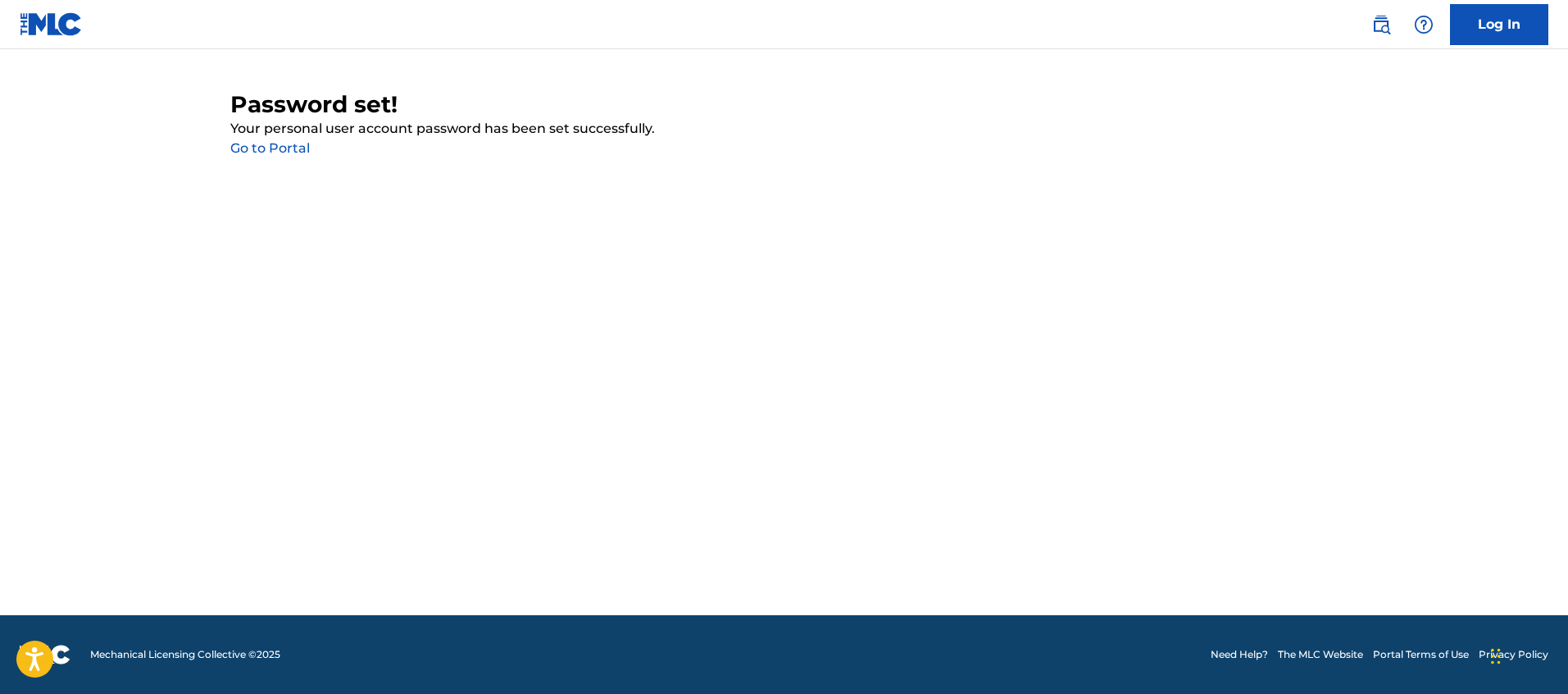
click at [259, 147] on link "Go to Portal" at bounding box center [270, 148] width 79 height 16
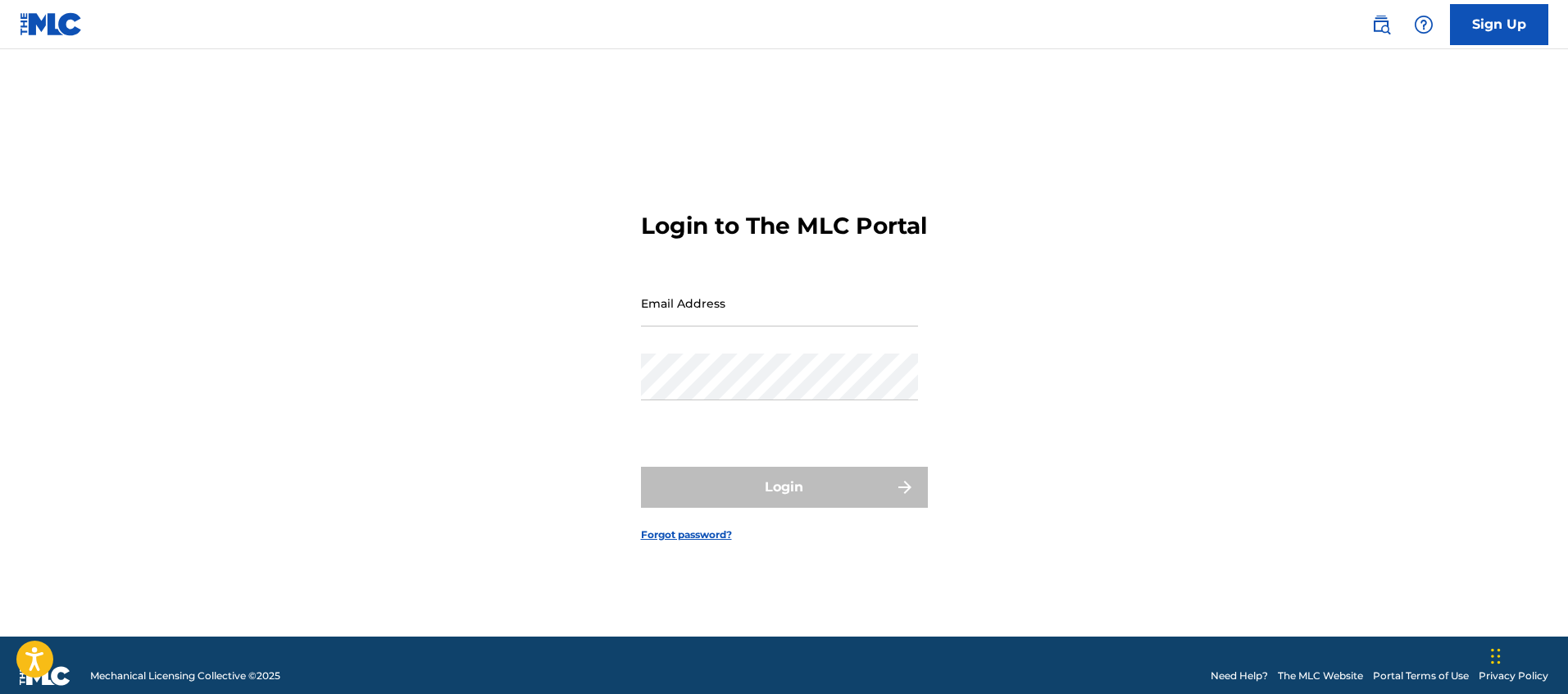
click at [677, 318] on input "Email Address" at bounding box center [779, 302] width 277 height 46
type input "[EMAIL_ADDRESS][DOMAIN_NAME]"
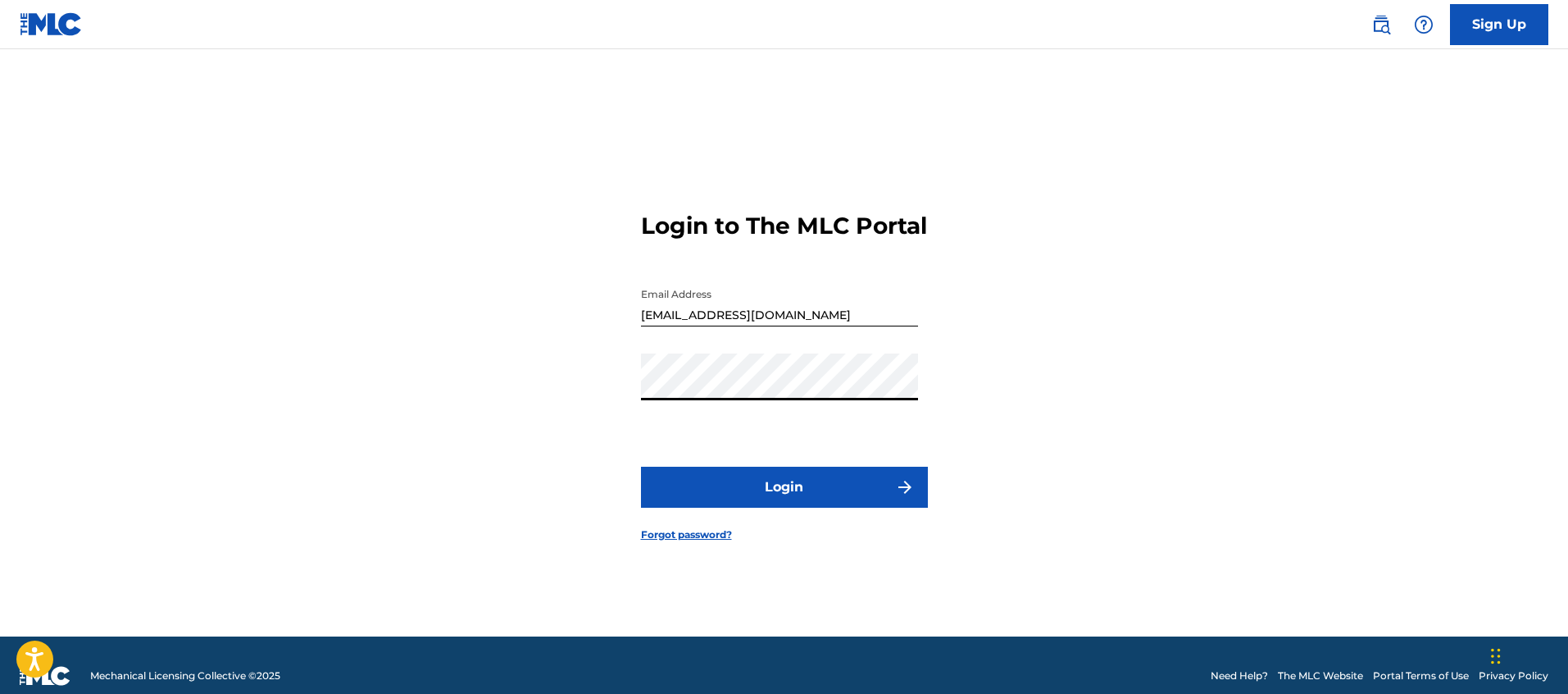
click at [746, 482] on button "Login" at bounding box center [784, 487] width 287 height 41
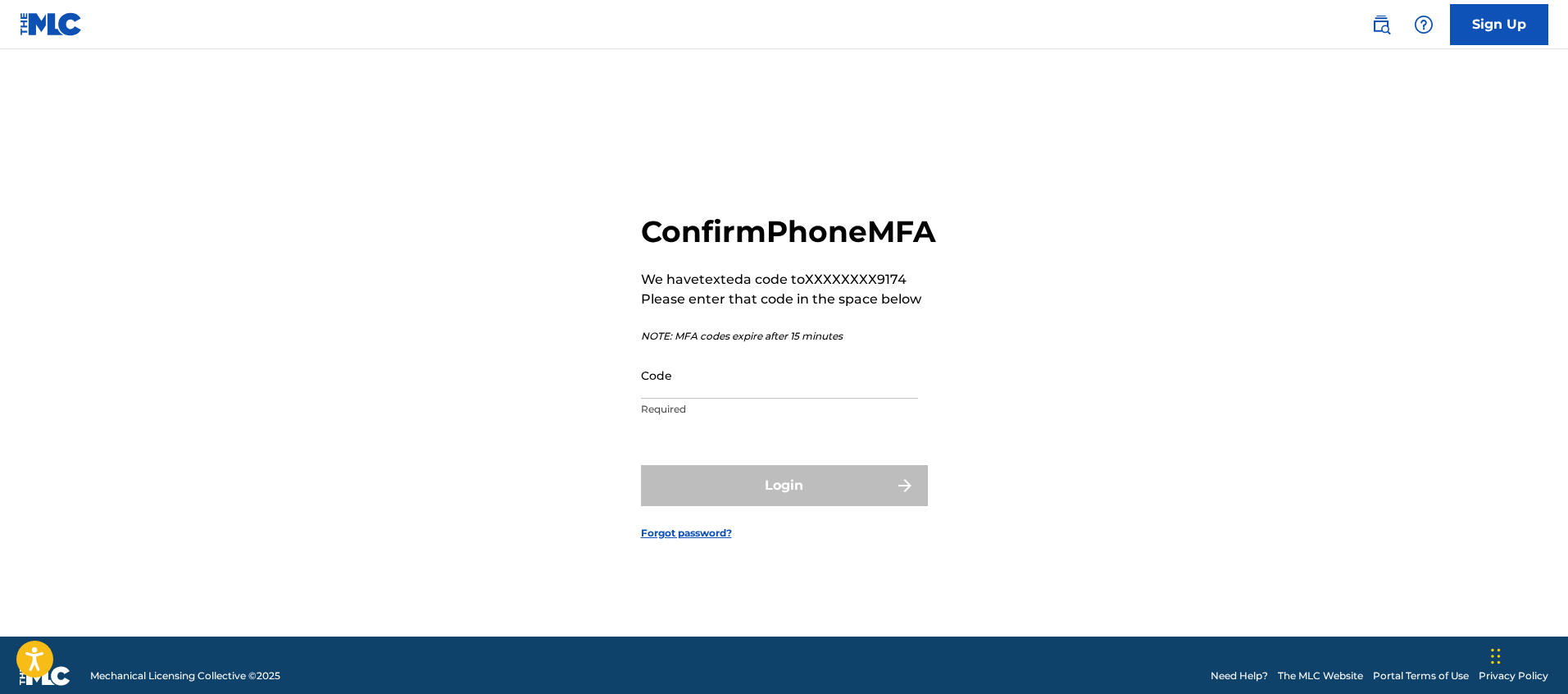
click at [715, 393] on input "Code" at bounding box center [779, 375] width 277 height 46
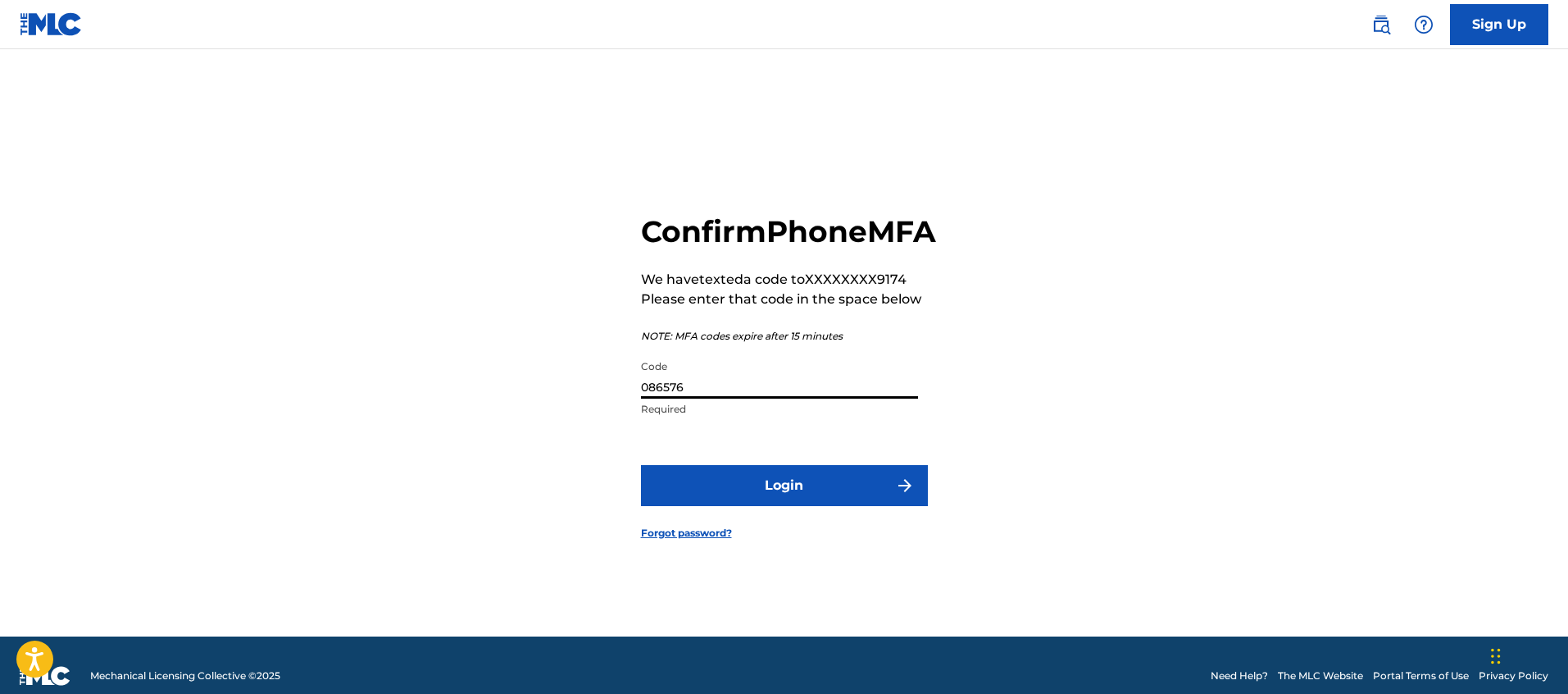
type input "086576"
click at [763, 506] on button "Login" at bounding box center [784, 485] width 287 height 41
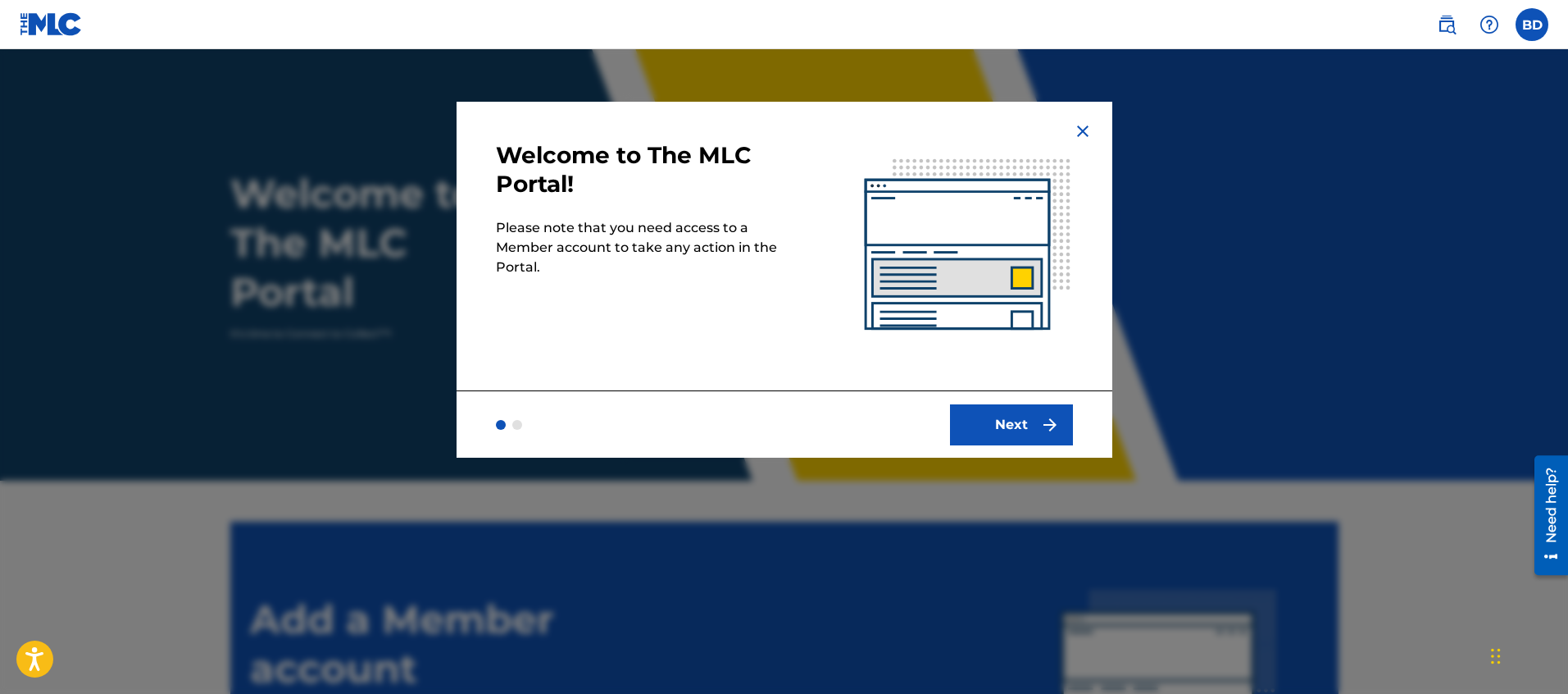
click at [984, 431] on button "Next" at bounding box center [1011, 425] width 123 height 41
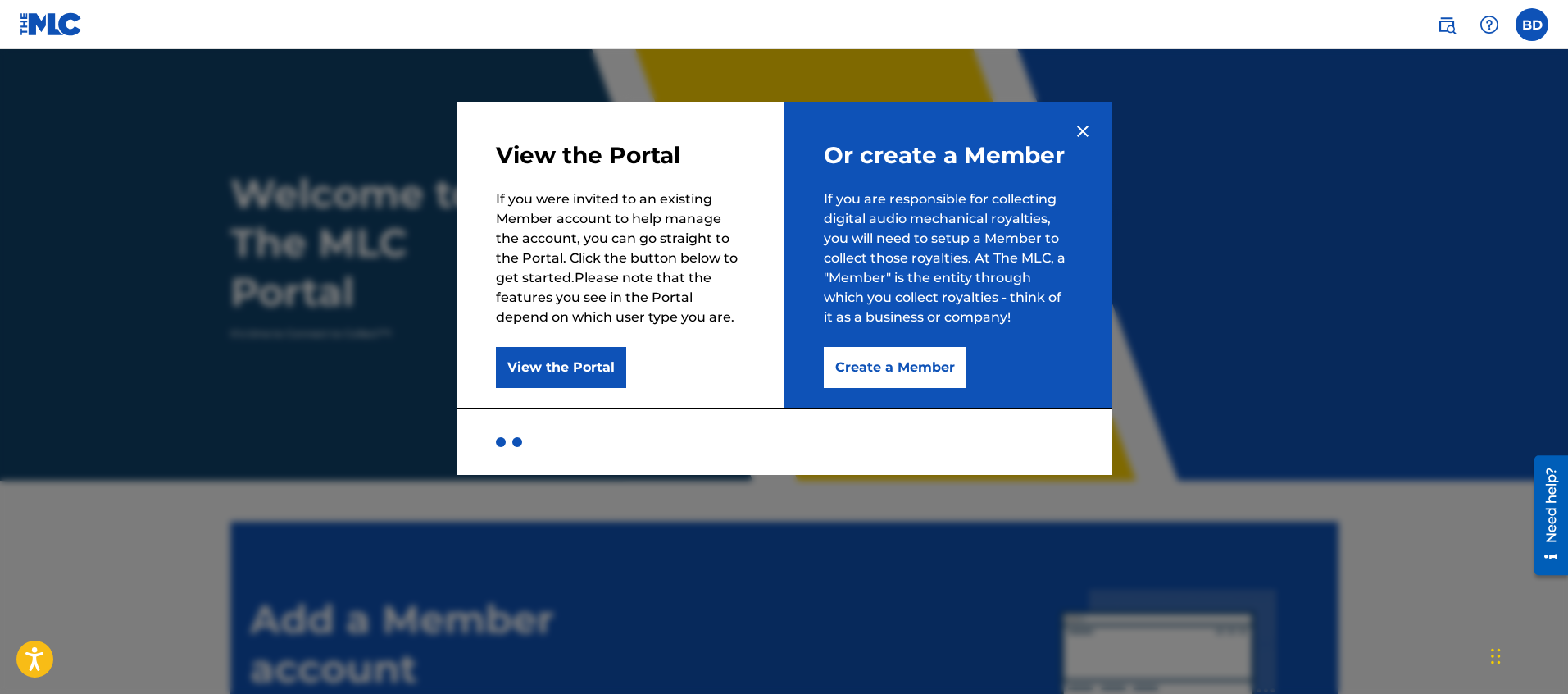
click at [535, 376] on button "View the Portal" at bounding box center [561, 367] width 130 height 41
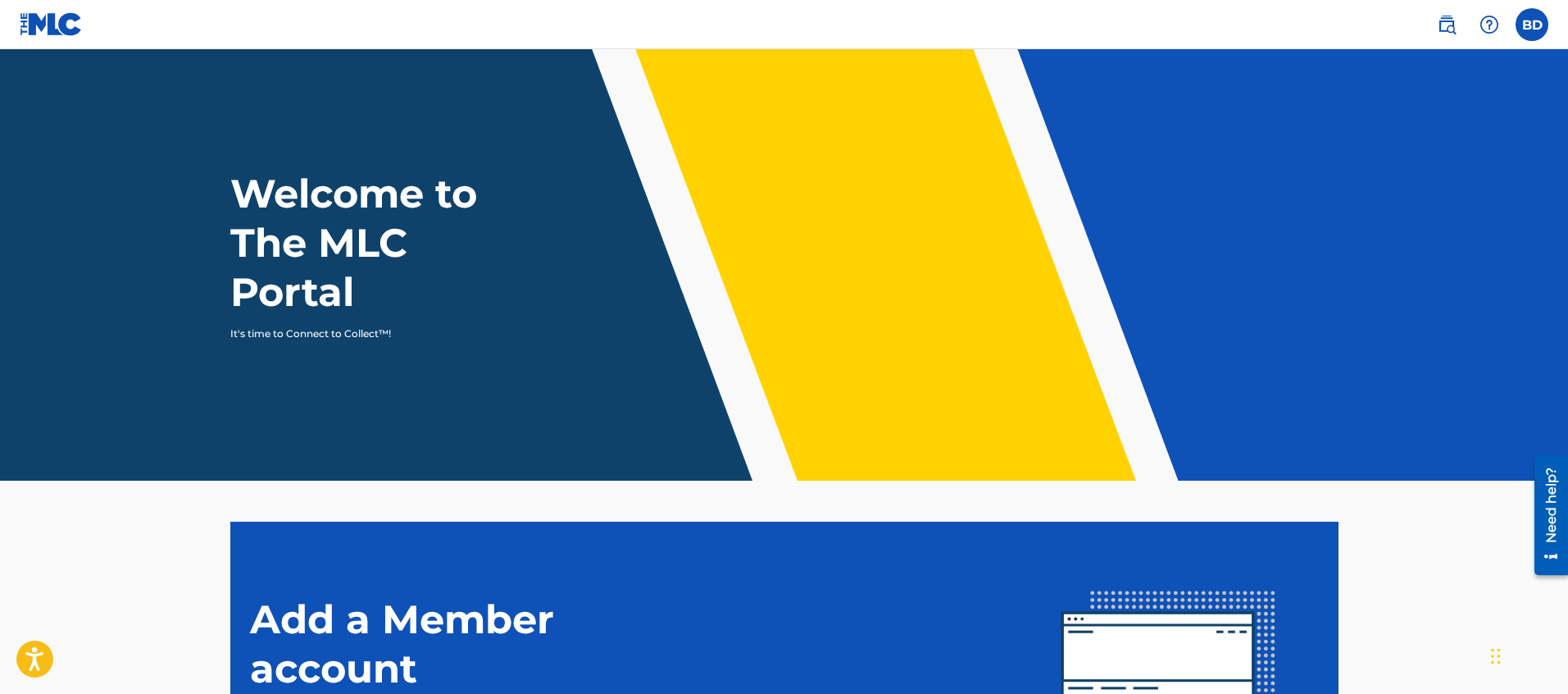
click at [1523, 25] on label at bounding box center [1532, 24] width 33 height 33
click at [1532, 24] on input "BD Brett Dahlberg mindflayermusic@gmail.com Notification Preferences Profile Lo…" at bounding box center [1532, 24] width 0 height 0
click at [1316, 179] on div "Welcome to The MLC Portal It's time to Connect to Collect™!" at bounding box center [784, 254] width 1148 height 172
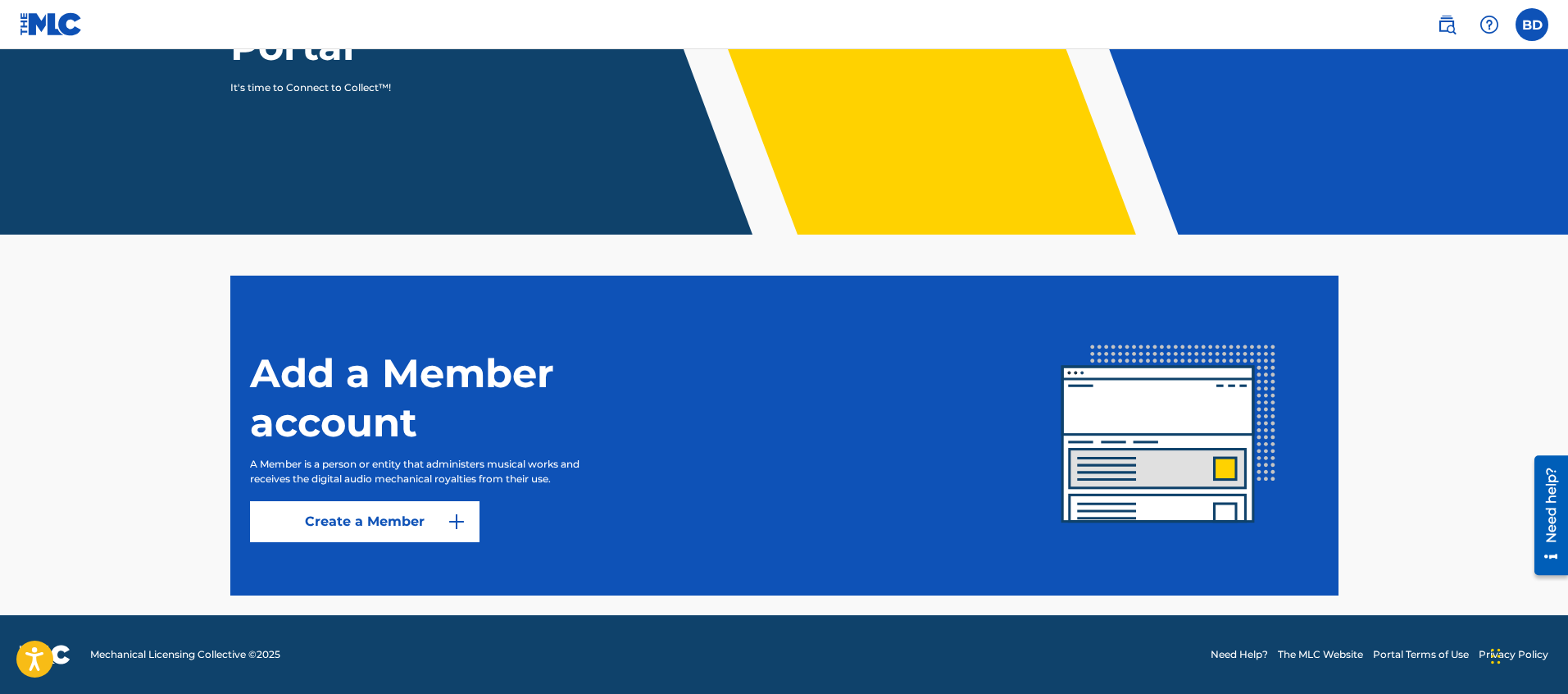
click at [359, 527] on link "Create a Member" at bounding box center [364, 521] width 230 height 41
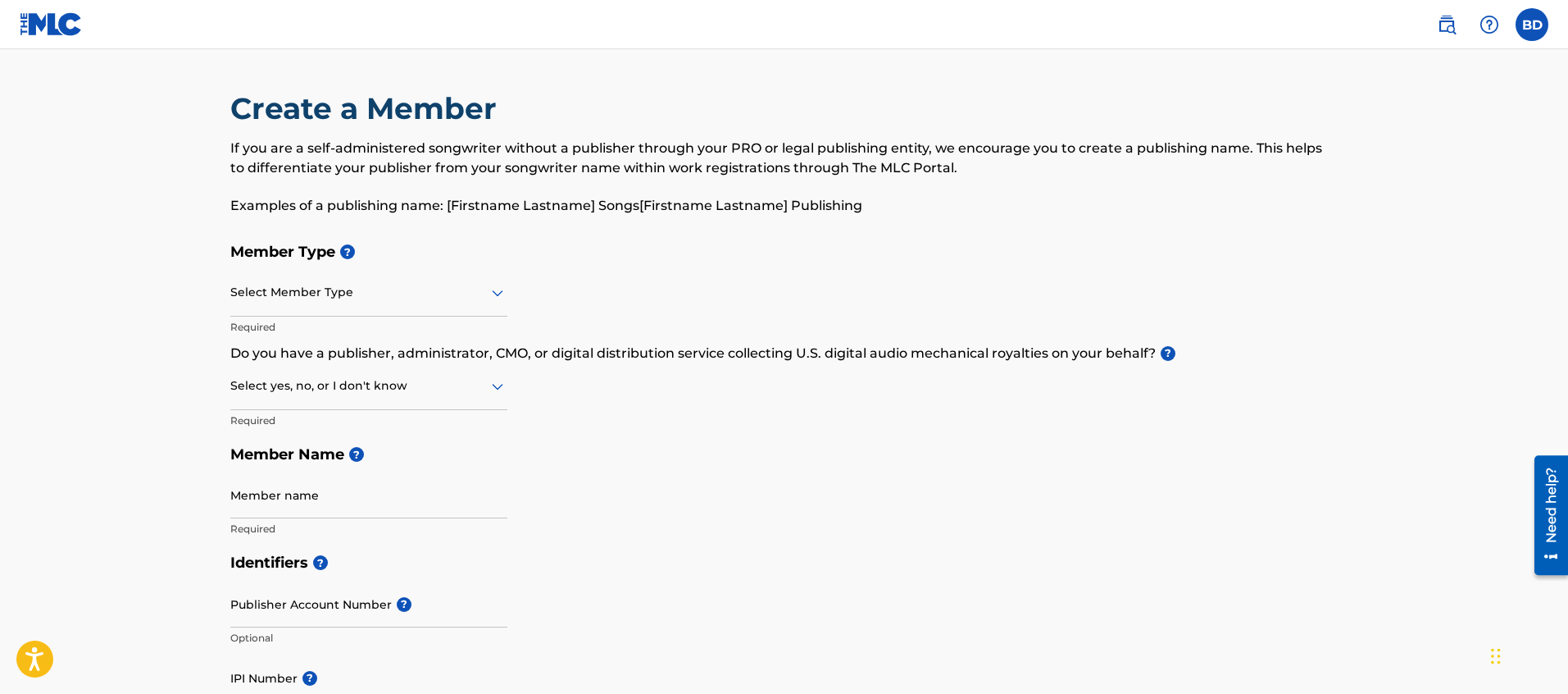
click at [252, 282] on div at bounding box center [369, 292] width 277 height 20
drag, startPoint x: 1534, startPoint y: 31, endPoint x: 1504, endPoint y: 38, distance: 30.8
click at [1534, 31] on label at bounding box center [1532, 24] width 33 height 33
click at [1532, 24] on input "BD Brett Dahlberg mindflayermusic@gmail.com Notification Preferences Profile Lo…" at bounding box center [1532, 24] width 0 height 0
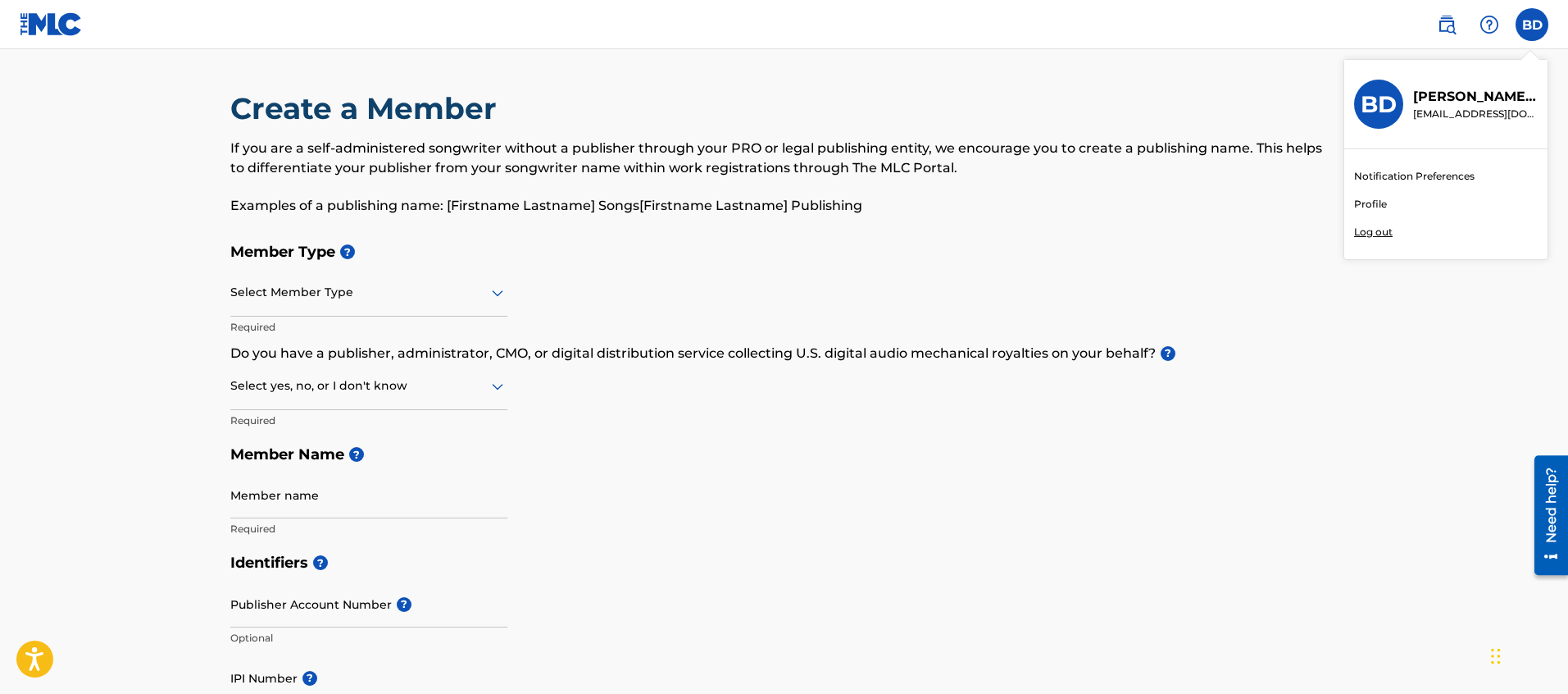
click at [1440, 116] on p "[EMAIL_ADDRESS][DOMAIN_NAME]" at bounding box center [1475, 114] width 125 height 15
click at [1532, 24] on input "BD Brett Dahlberg mindflayermusic@gmail.com Notification Preferences Profile Lo…" at bounding box center [1532, 24] width 0 height 0
click at [1371, 203] on link "Profile" at bounding box center [1371, 204] width 33 height 15
